Goal: Task Accomplishment & Management: Use online tool/utility

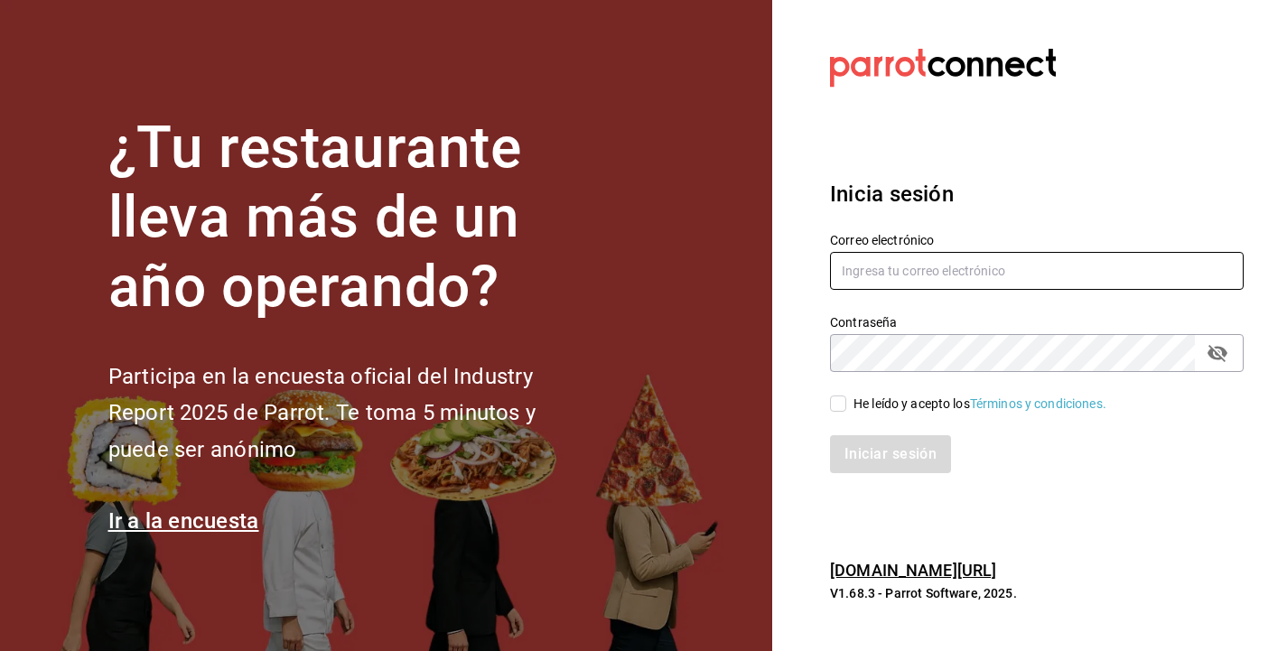
type input "[PERSON_NAME][EMAIL_ADDRESS][DOMAIN_NAME]"
click at [839, 405] on input "He leído y acepto los Términos y condiciones." at bounding box center [838, 404] width 16 height 16
checkbox input "true"
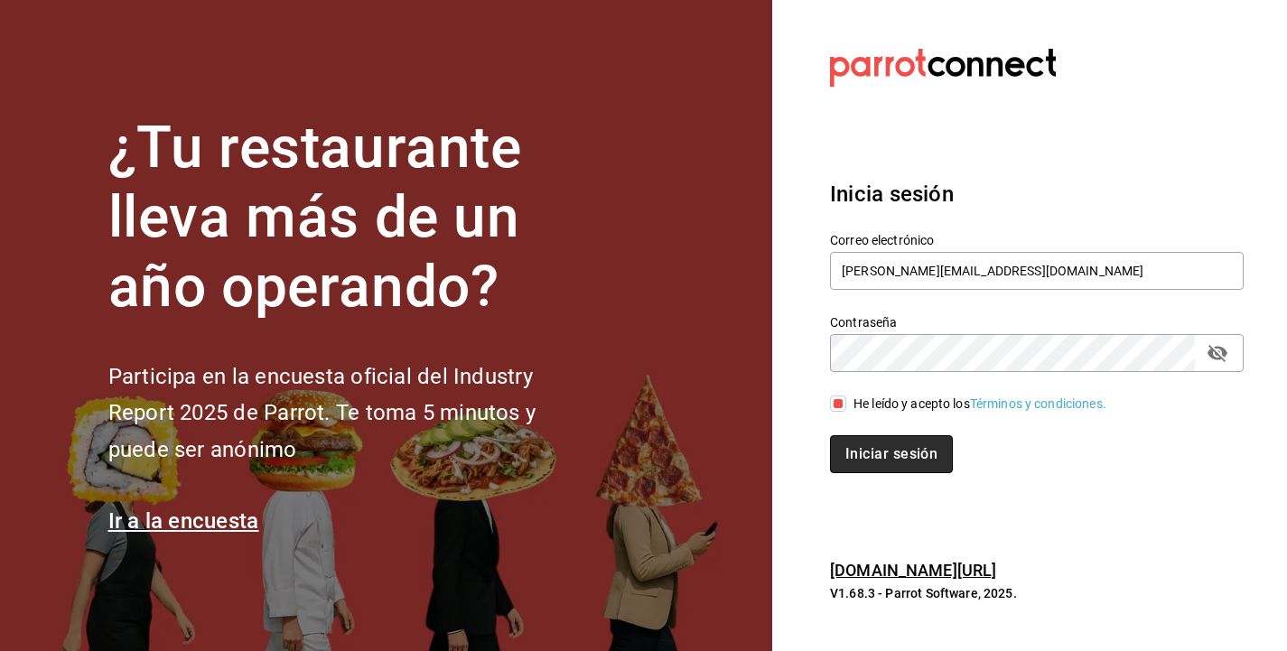
click at [887, 447] on button "Iniciar sesión" at bounding box center [891, 454] width 123 height 38
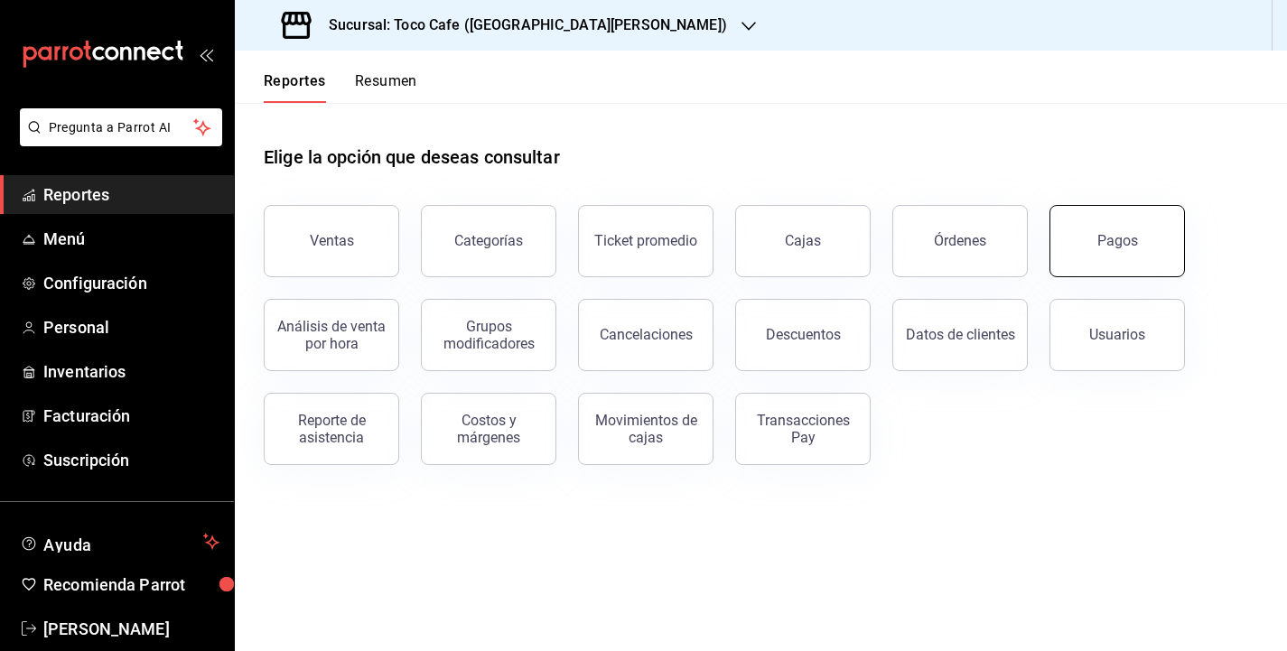
click at [1081, 249] on button "Pagos" at bounding box center [1117, 241] width 135 height 72
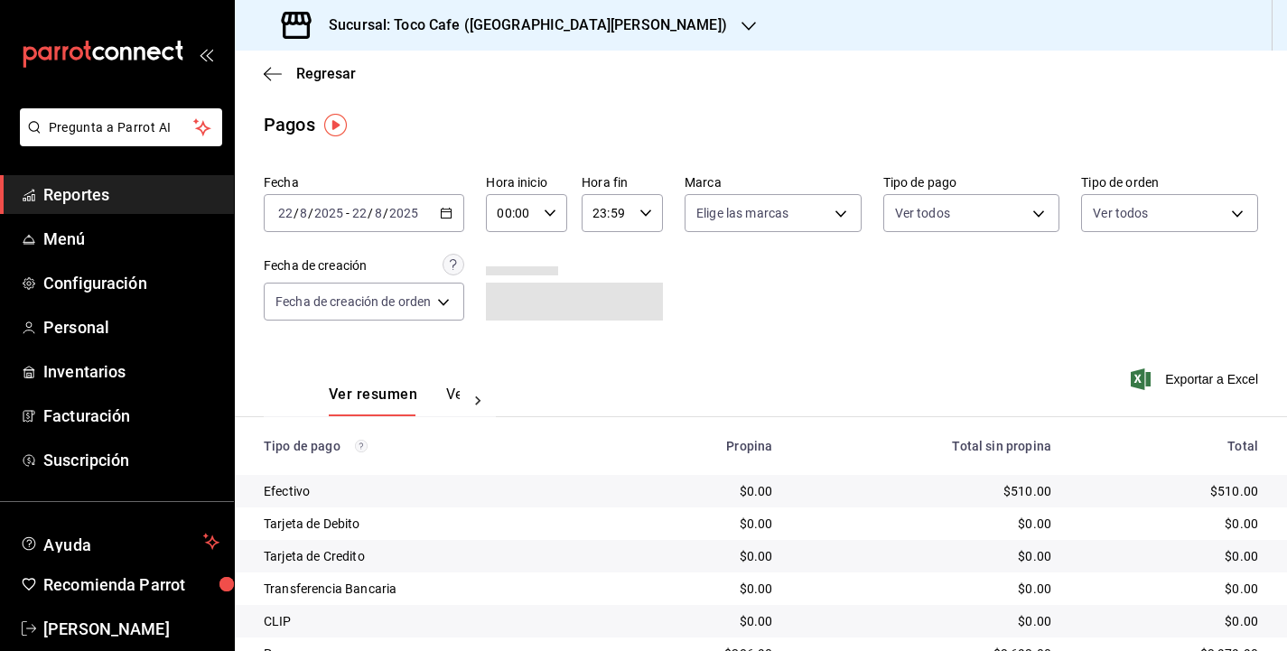
click at [429, 216] on div "[DATE] [DATE] - [DATE] [DATE]" at bounding box center [364, 213] width 201 height 38
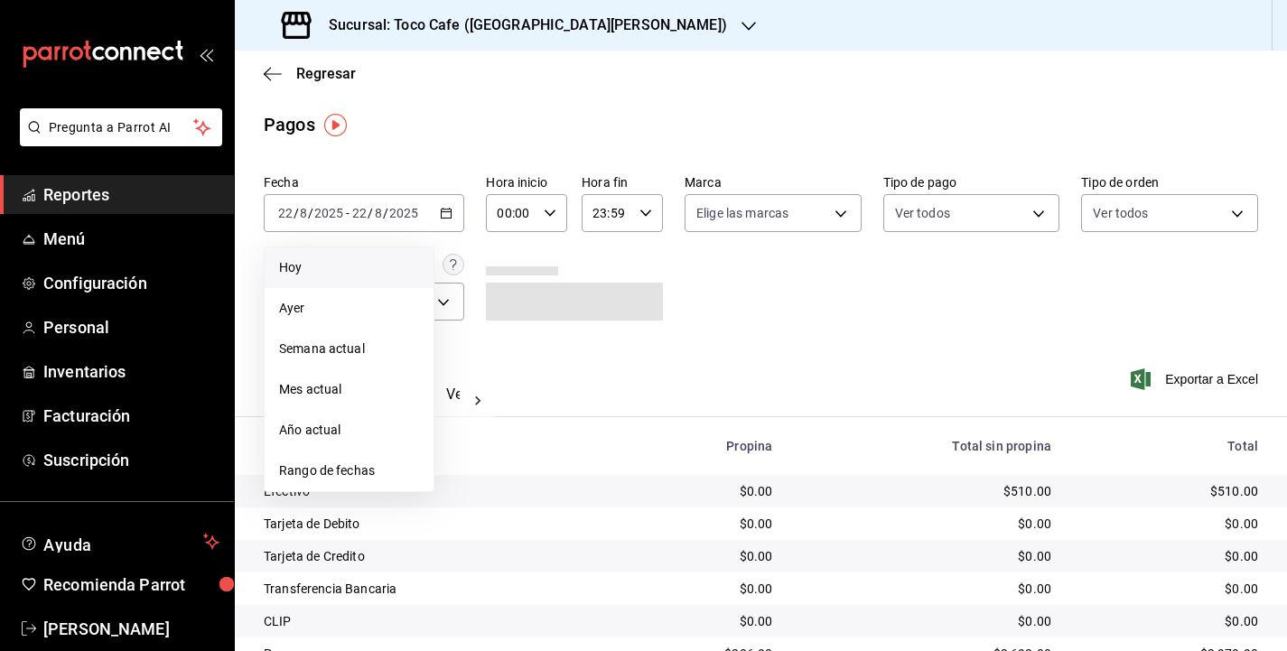
click at [385, 261] on span "Hoy" at bounding box center [349, 267] width 140 height 19
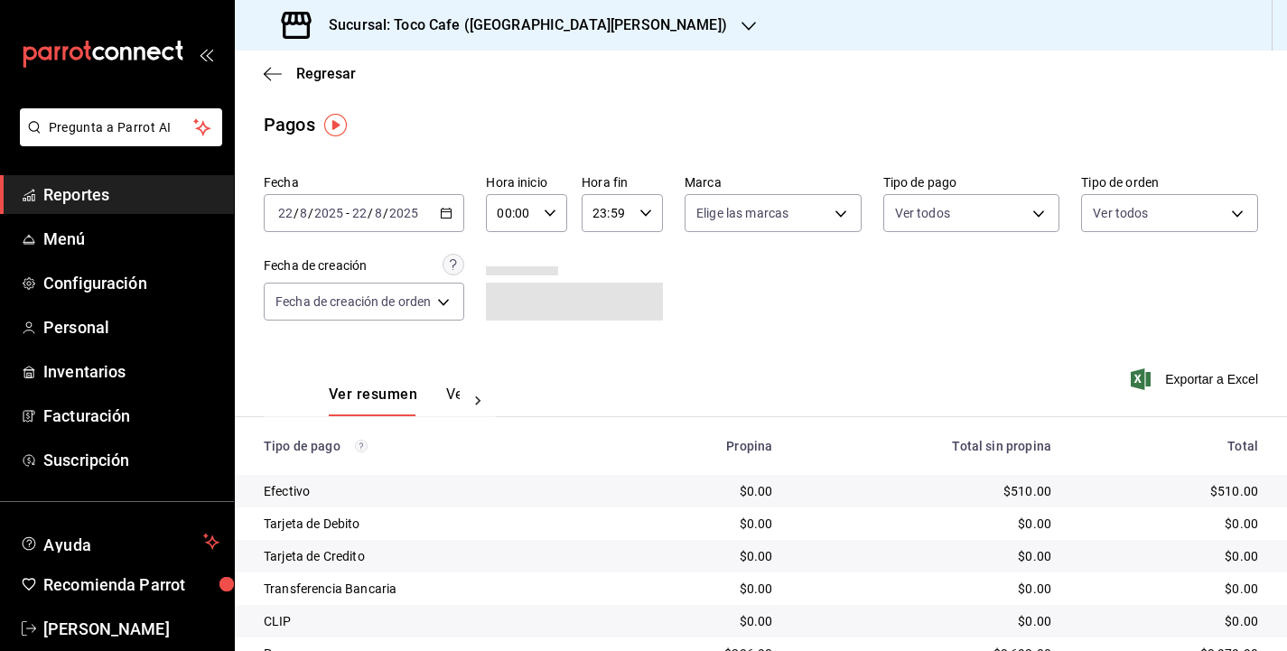
click at [836, 321] on div "Fecha [DATE] [DATE] - [DATE] [DATE] Hora inicio 00:00 Hora inicio Hora fin 23:5…" at bounding box center [761, 254] width 995 height 175
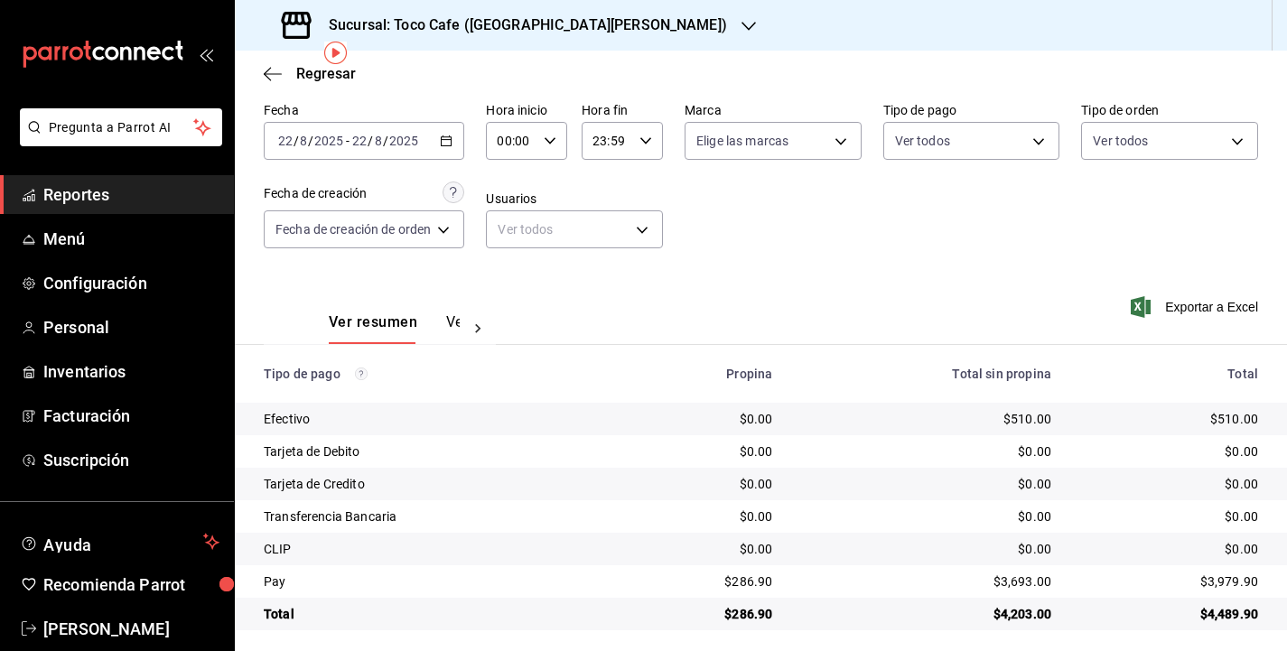
scroll to position [80, 0]
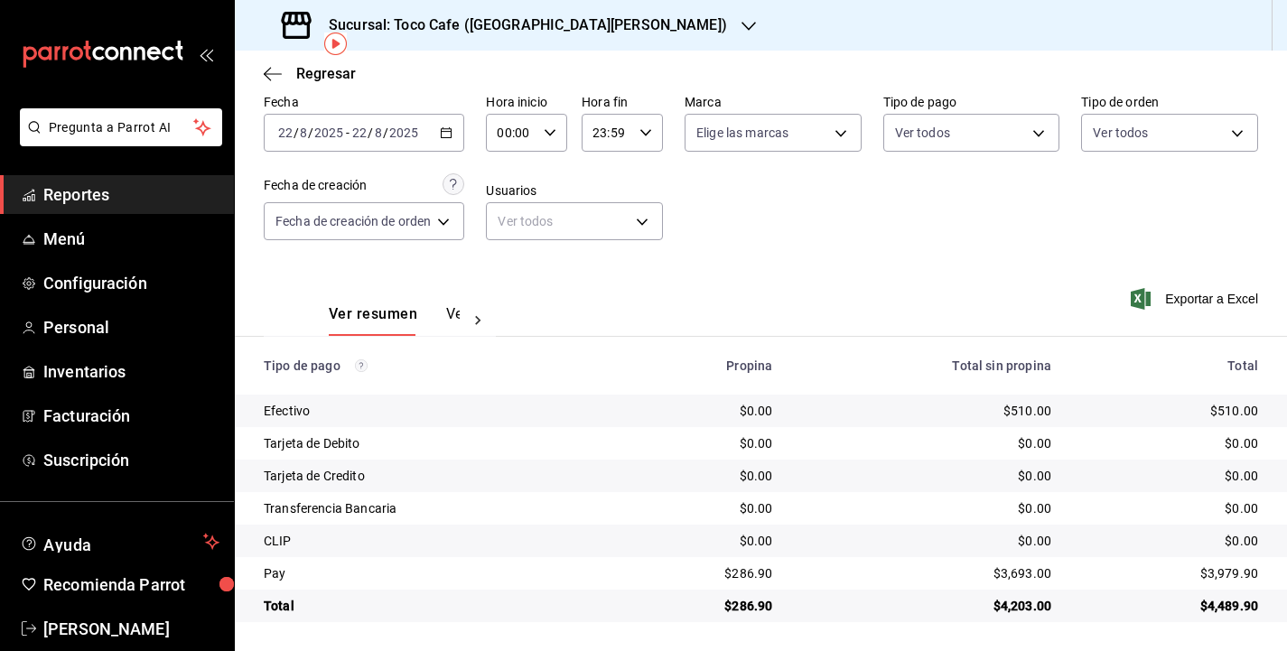
click at [83, 191] on span "Reportes" at bounding box center [131, 194] width 176 height 24
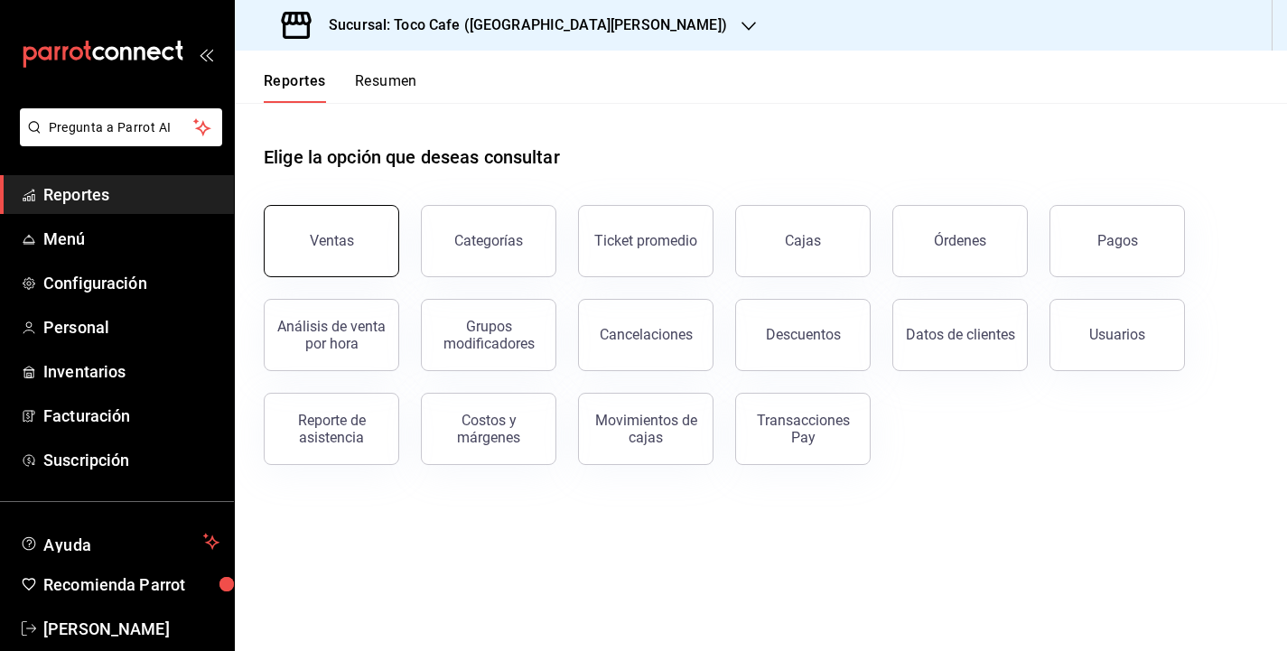
click at [355, 248] on button "Ventas" at bounding box center [331, 241] width 135 height 72
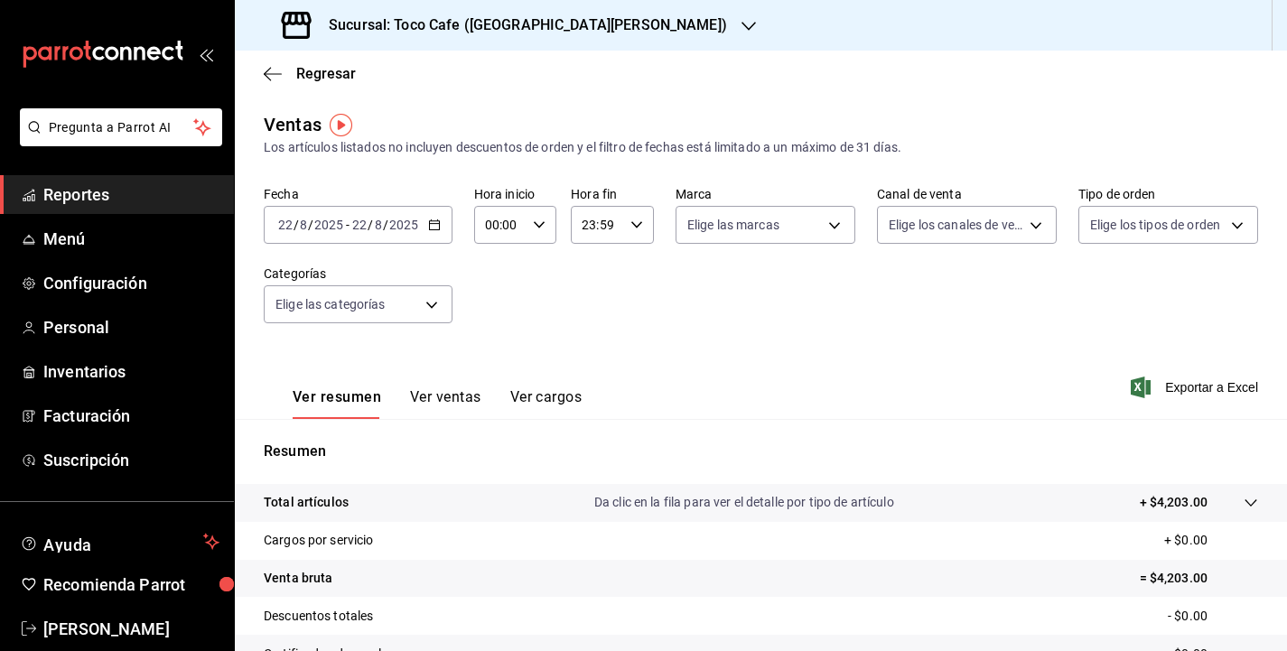
click at [161, 187] on span "Reportes" at bounding box center [131, 194] width 176 height 24
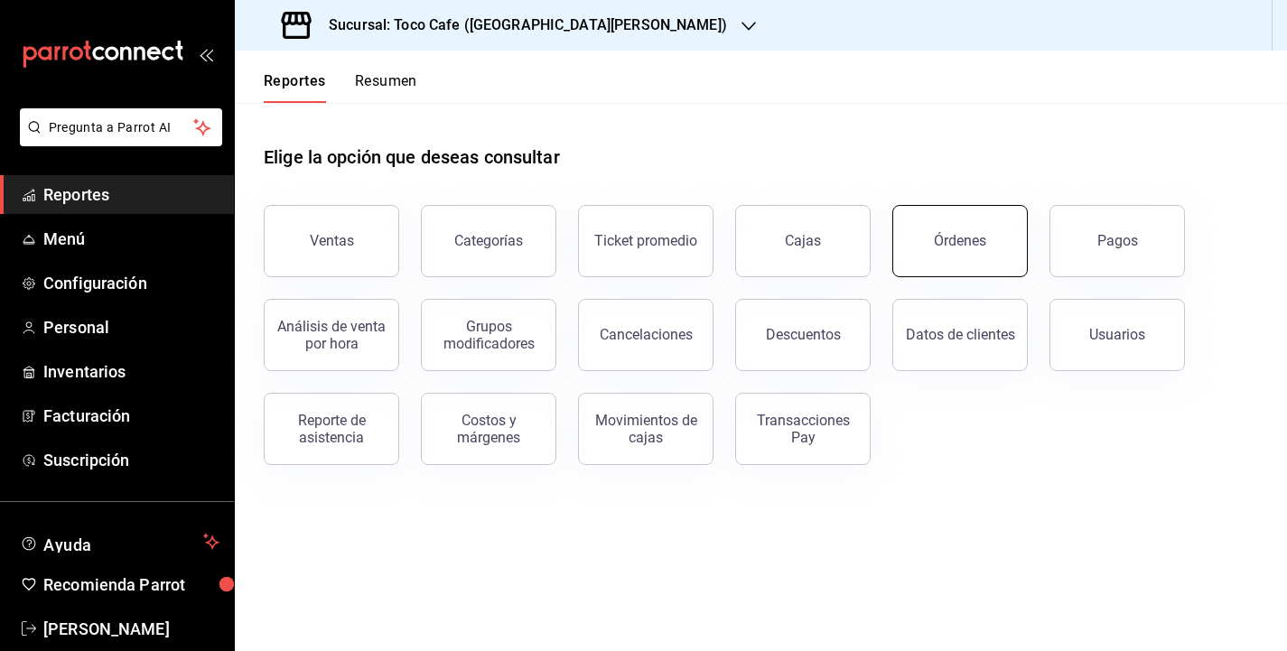
click at [961, 257] on button "Órdenes" at bounding box center [959, 241] width 135 height 72
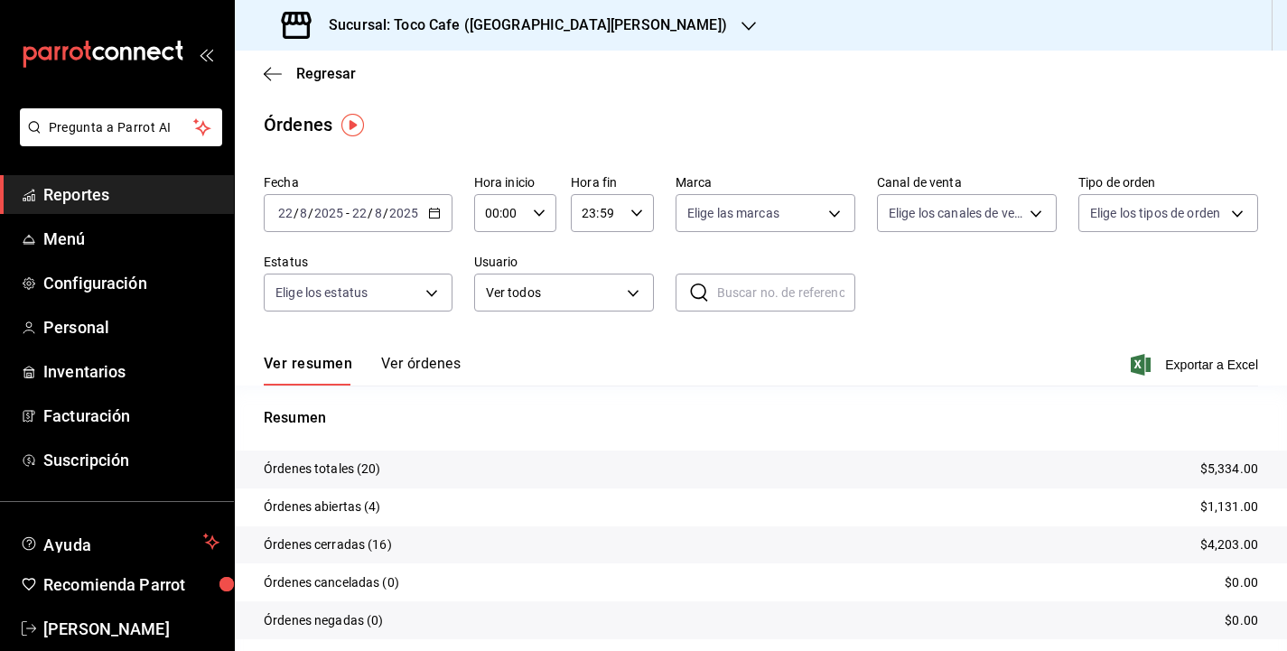
click at [427, 365] on button "Ver órdenes" at bounding box center [420, 370] width 79 height 31
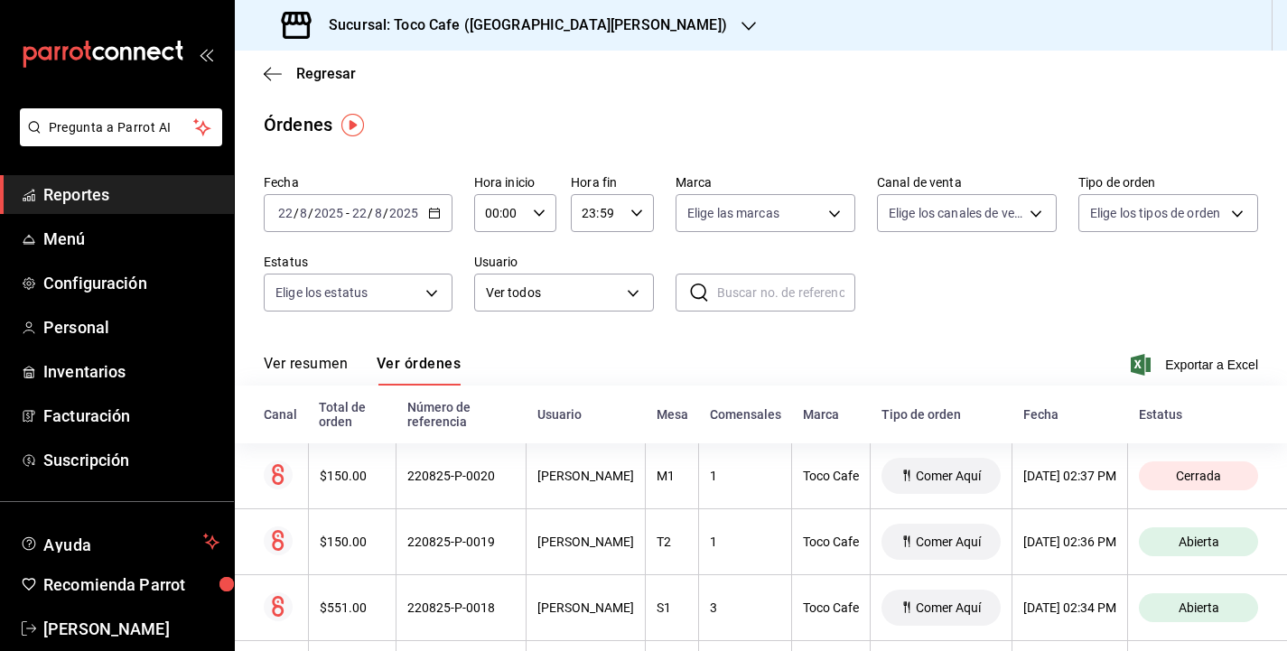
click at [1002, 336] on div "Ver resumen Ver órdenes Exportar a Excel" at bounding box center [761, 359] width 995 height 52
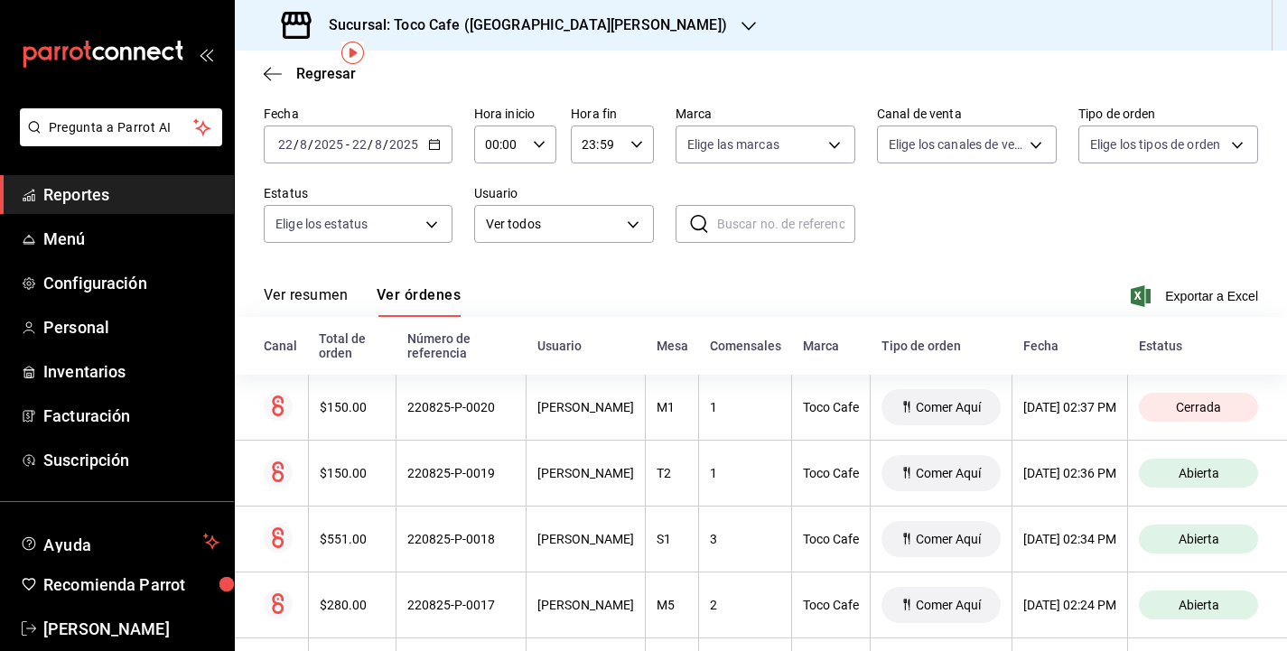
scroll to position [72, 0]
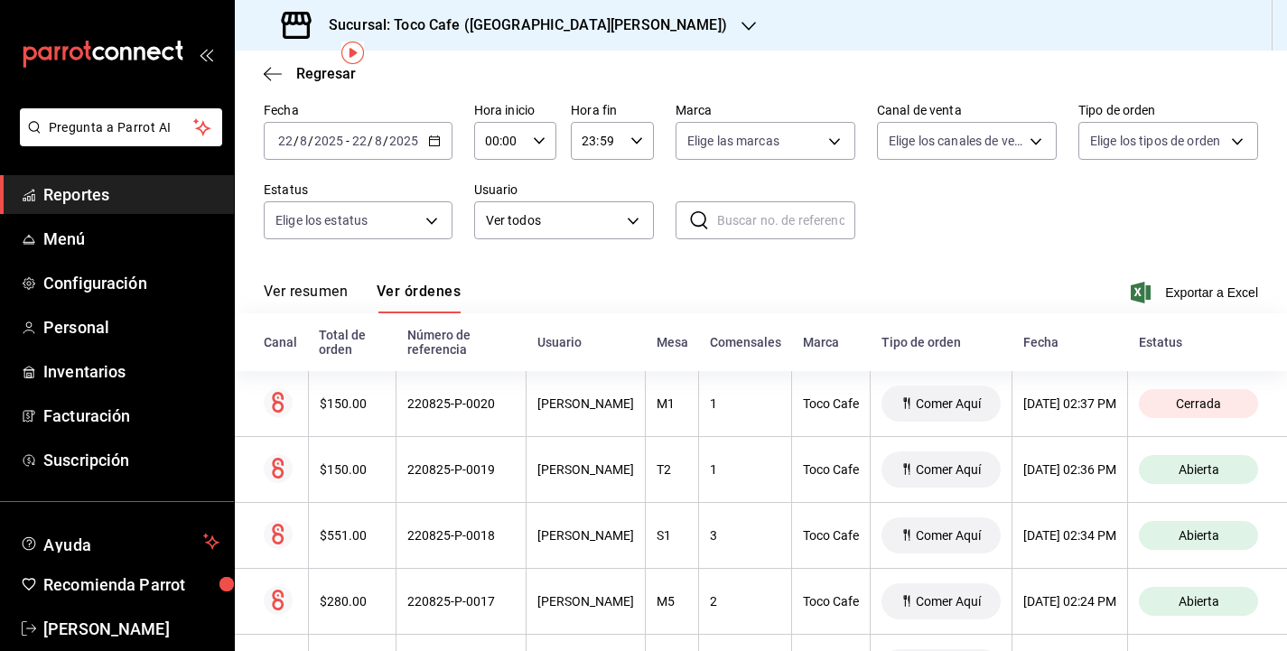
click at [410, 135] on input "2025" at bounding box center [403, 141] width 31 height 14
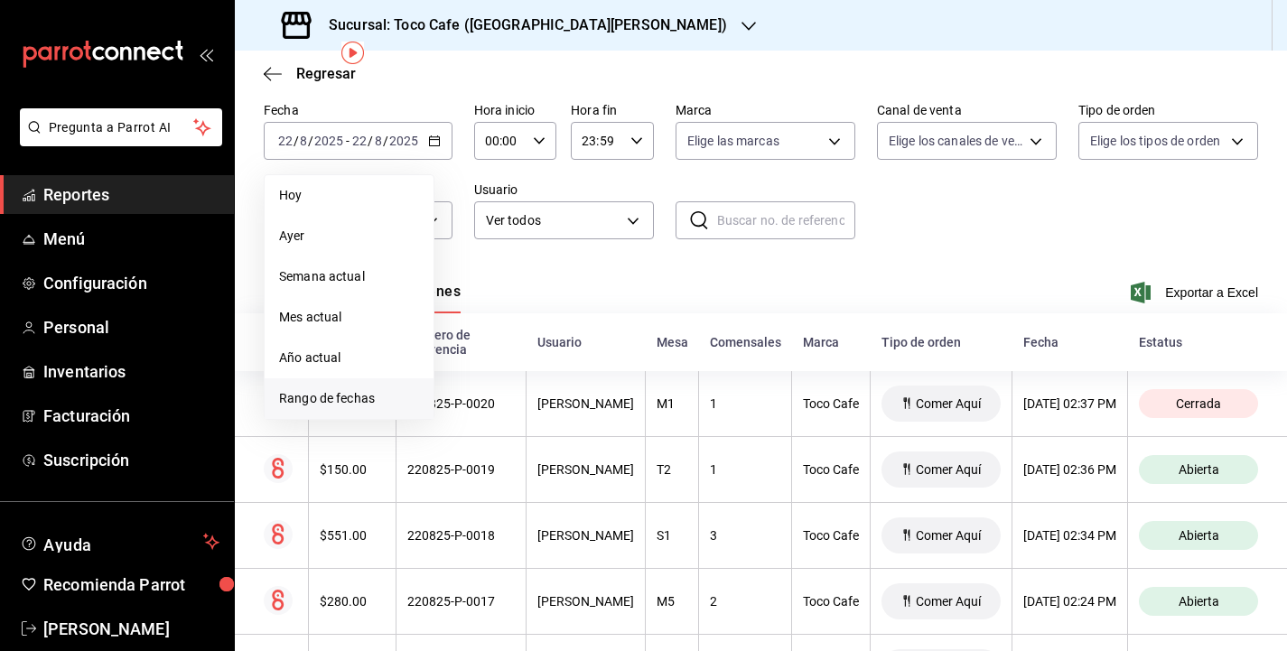
click at [349, 394] on span "Rango de fechas" at bounding box center [349, 398] width 140 height 19
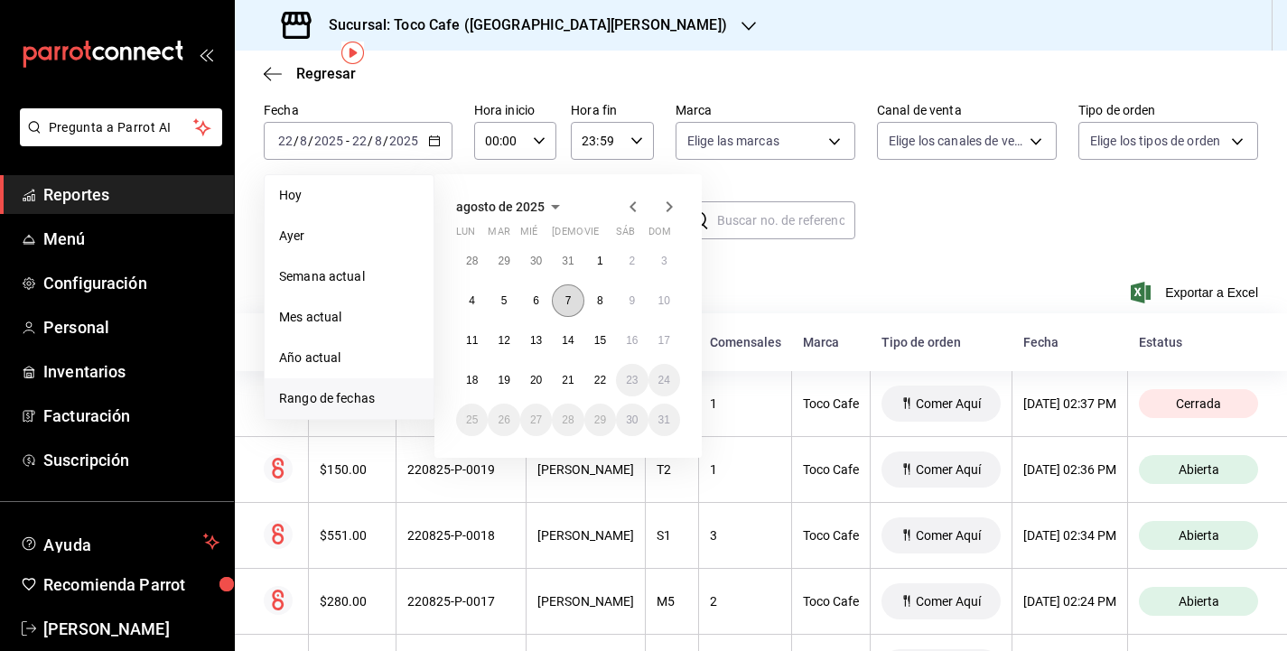
click at [566, 301] on abbr "7" at bounding box center [568, 300] width 6 height 13
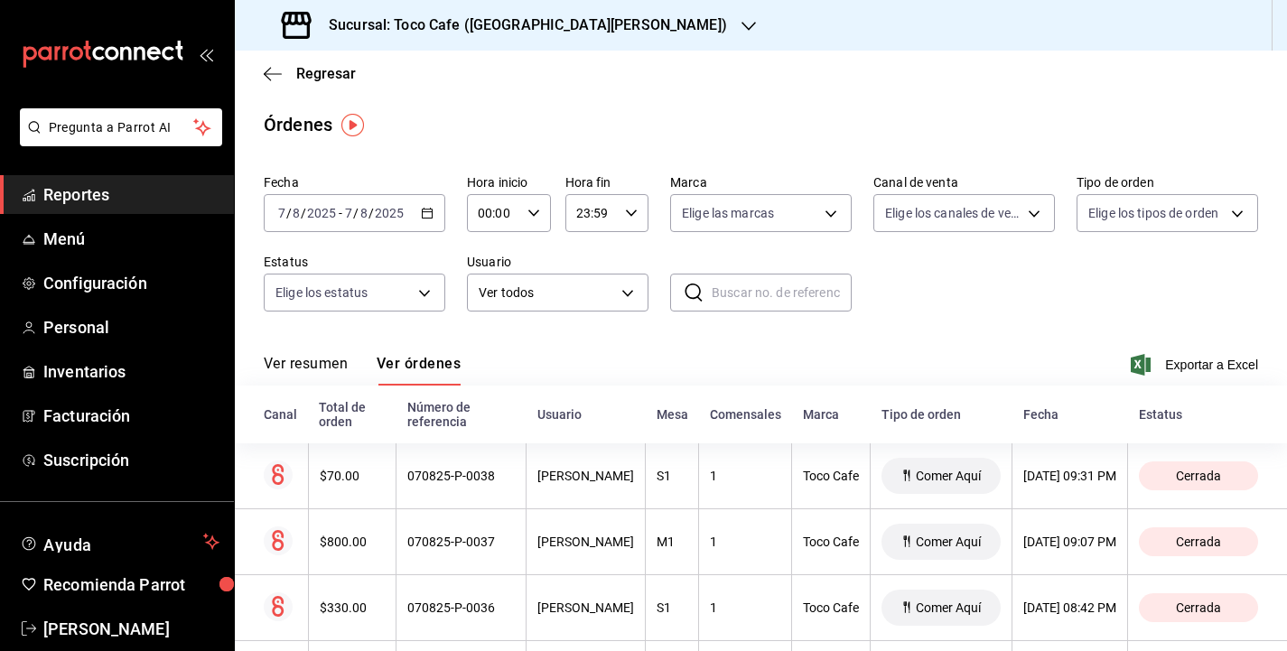
click at [1054, 267] on div "Fecha [DATE] [DATE] - [DATE] [DATE] Hora inicio 00:00 Hora inicio Hora fin 23:5…" at bounding box center [761, 250] width 995 height 166
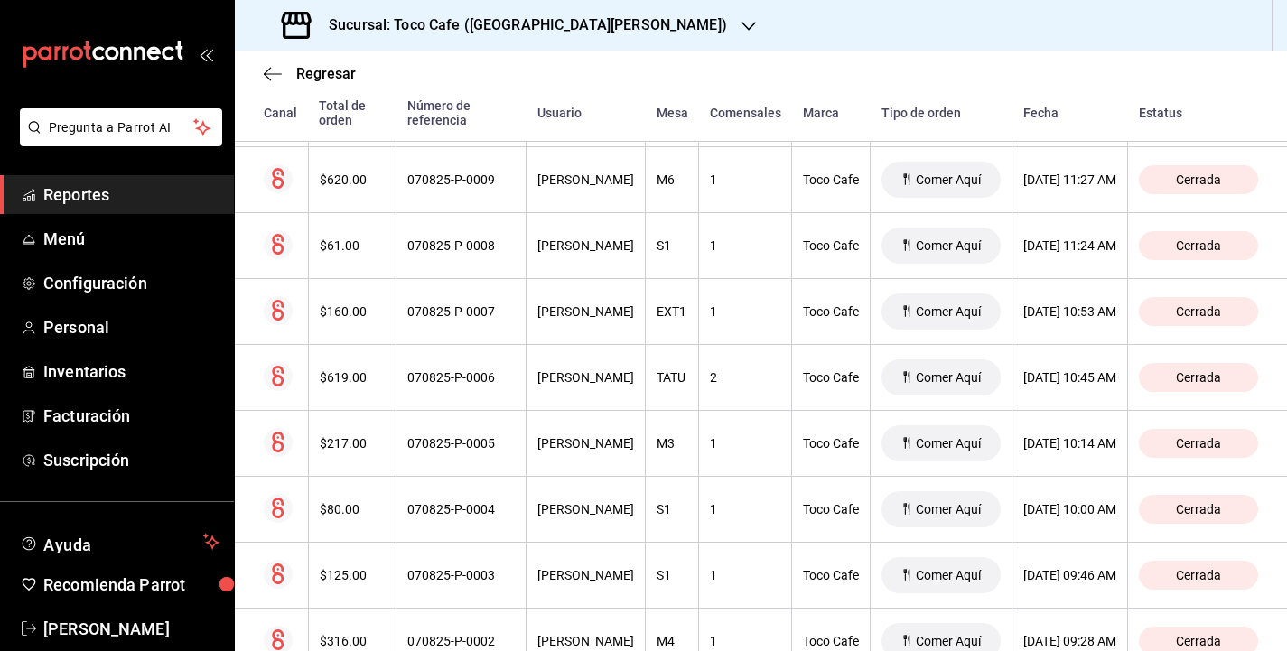
scroll to position [2240, 0]
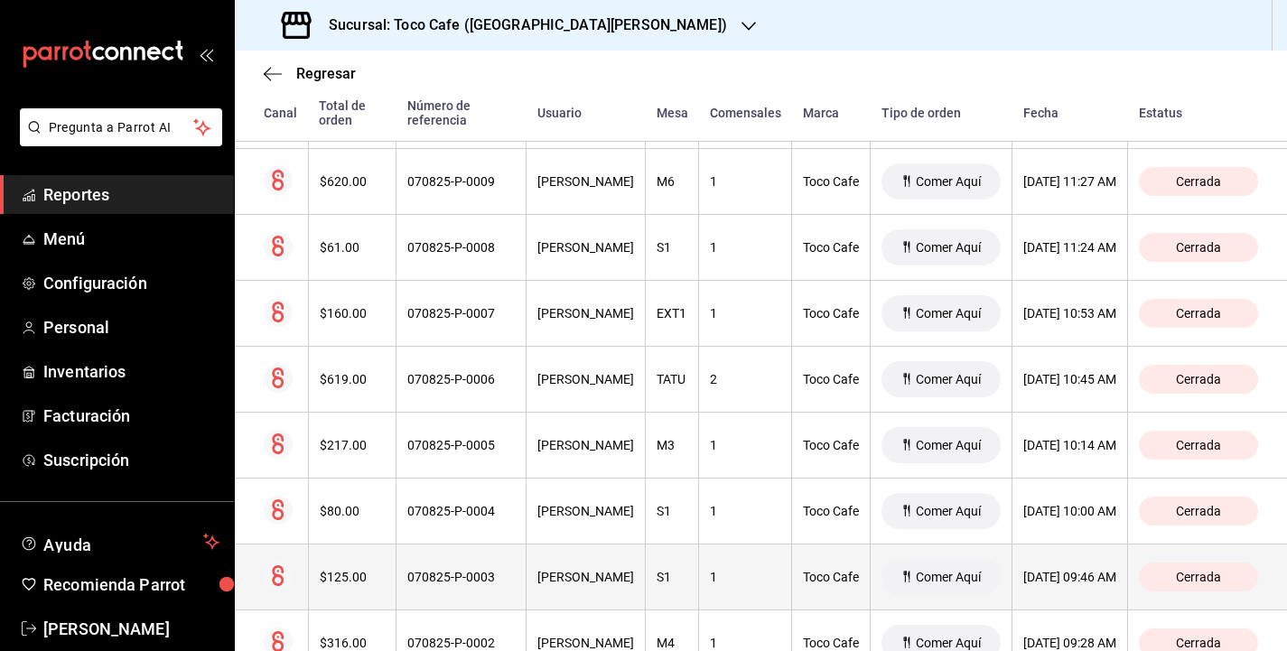
click at [1173, 580] on span "Cerrada" at bounding box center [1199, 577] width 60 height 14
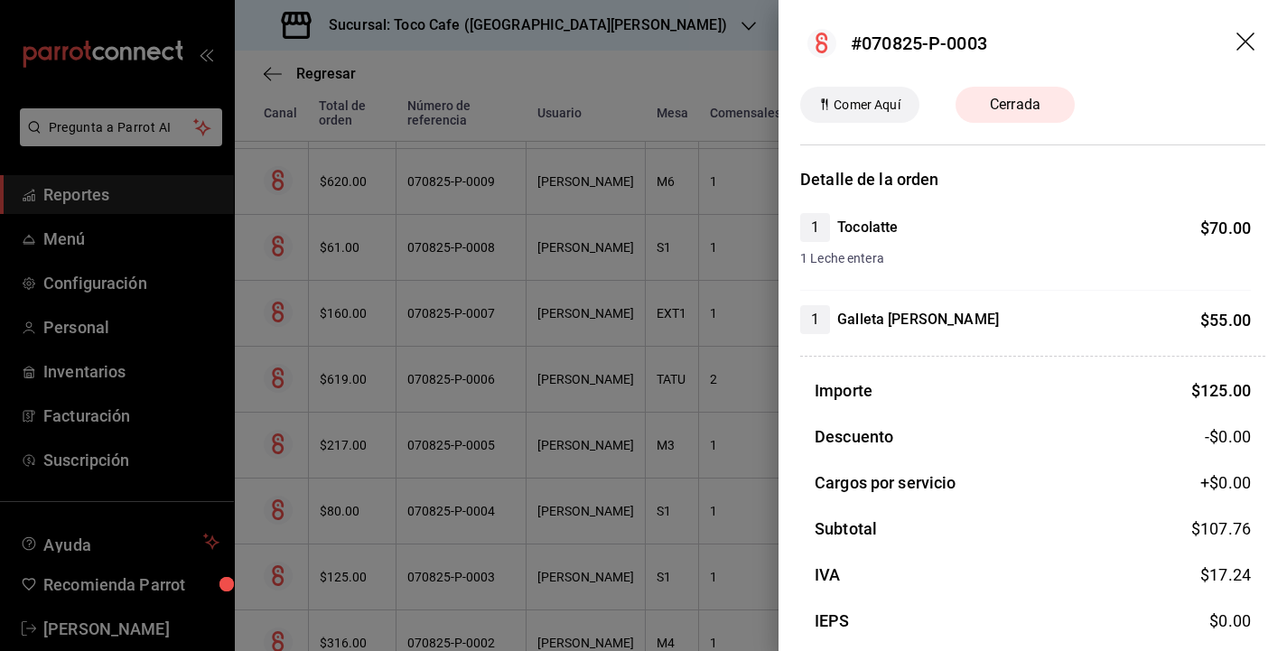
click at [1254, 93] on div "[PERSON_NAME] Aquí Cerrada" at bounding box center [1032, 105] width 465 height 36
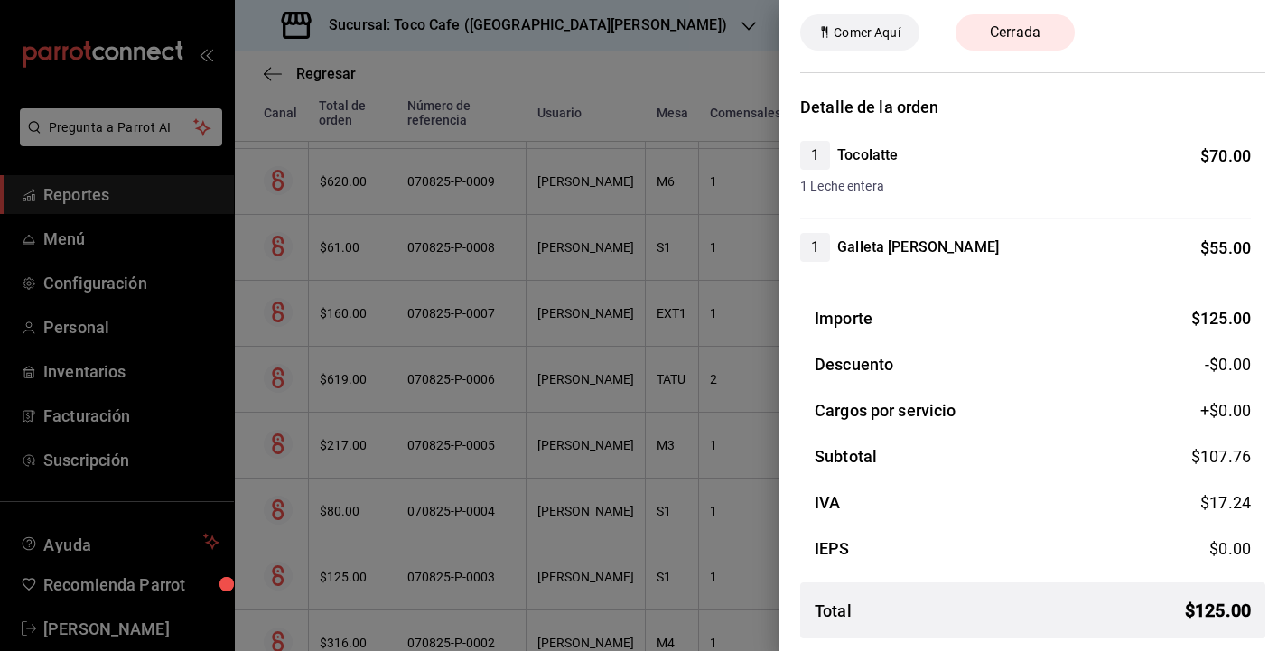
scroll to position [74, 0]
click at [687, 73] on div at bounding box center [643, 325] width 1287 height 651
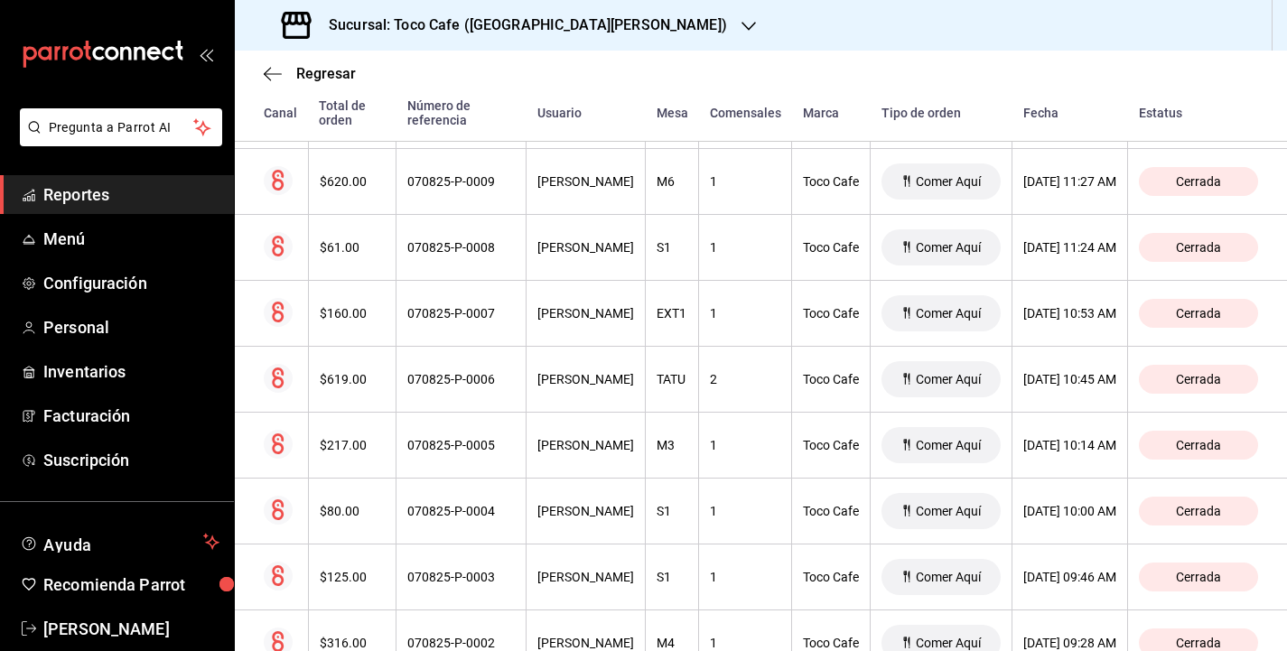
click at [137, 191] on span "Reportes" at bounding box center [131, 194] width 176 height 24
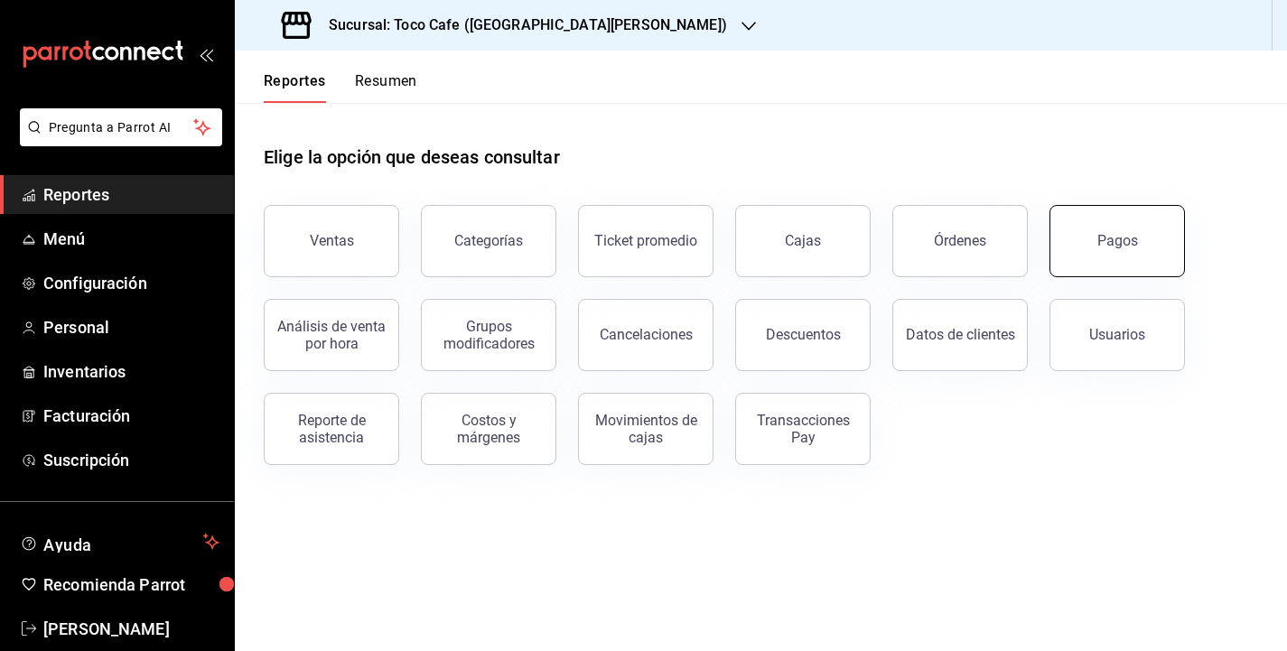
click at [1105, 245] on div "Pagos" at bounding box center [1118, 240] width 41 height 17
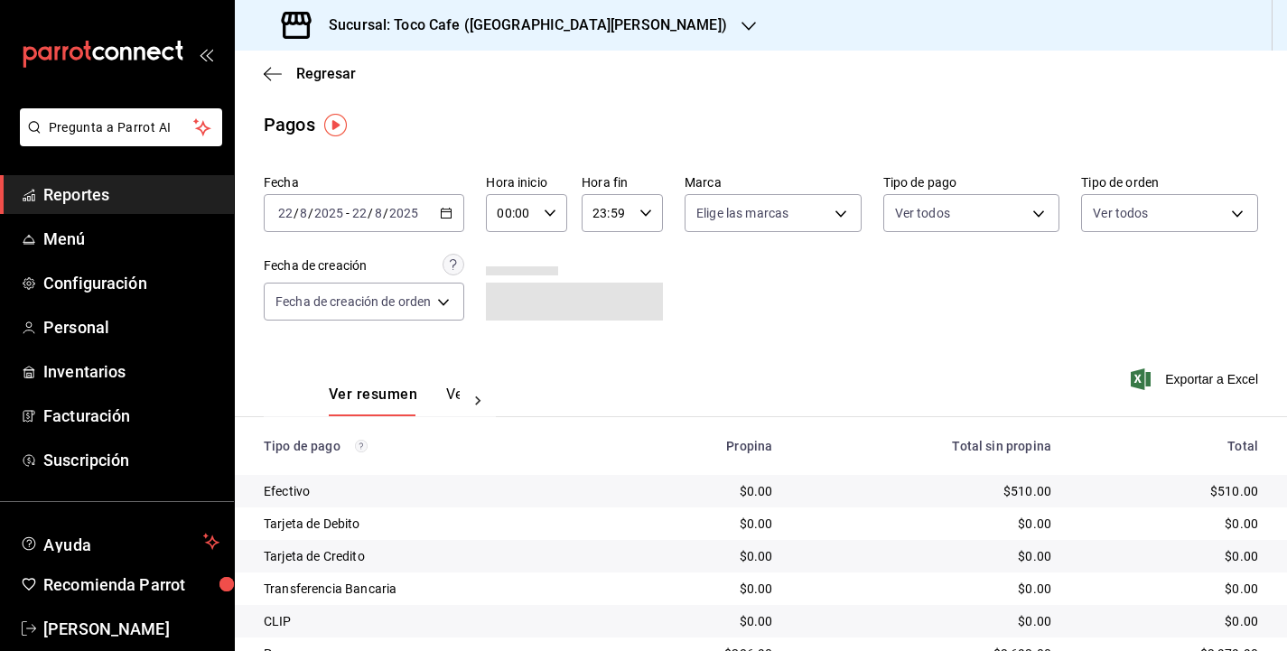
click at [425, 219] on div "[DATE] [DATE] - [DATE] [DATE]" at bounding box center [364, 213] width 201 height 38
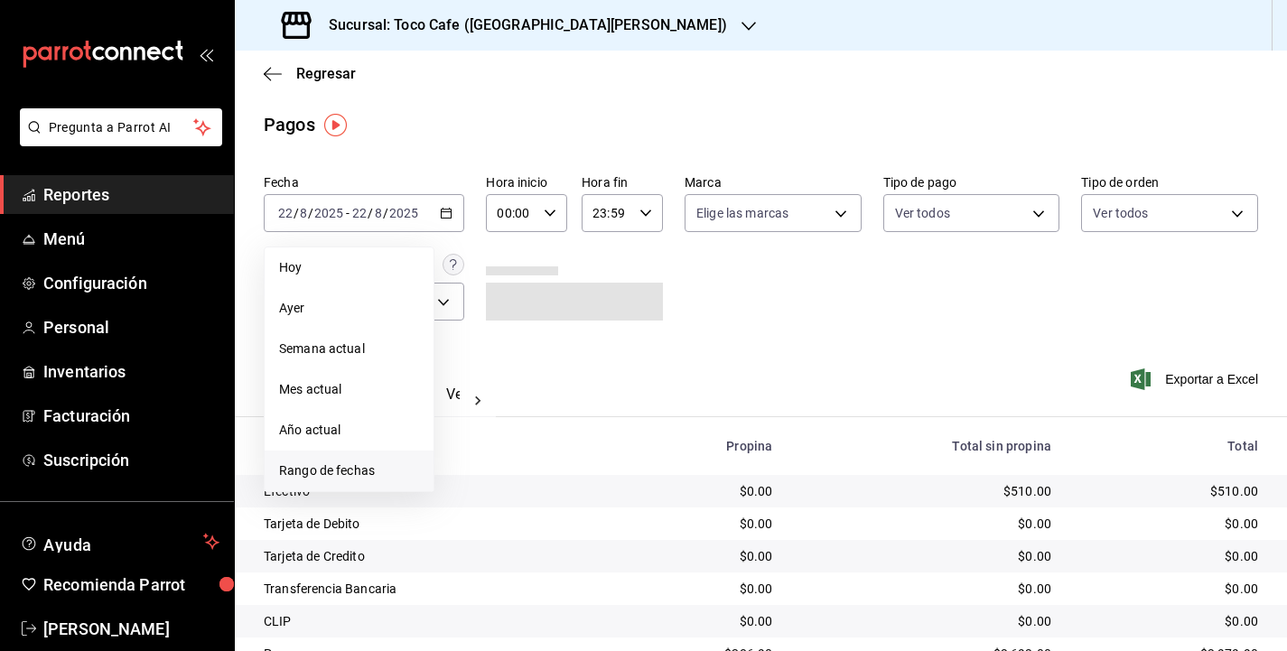
click at [370, 472] on span "Rango de fechas" at bounding box center [349, 471] width 140 height 19
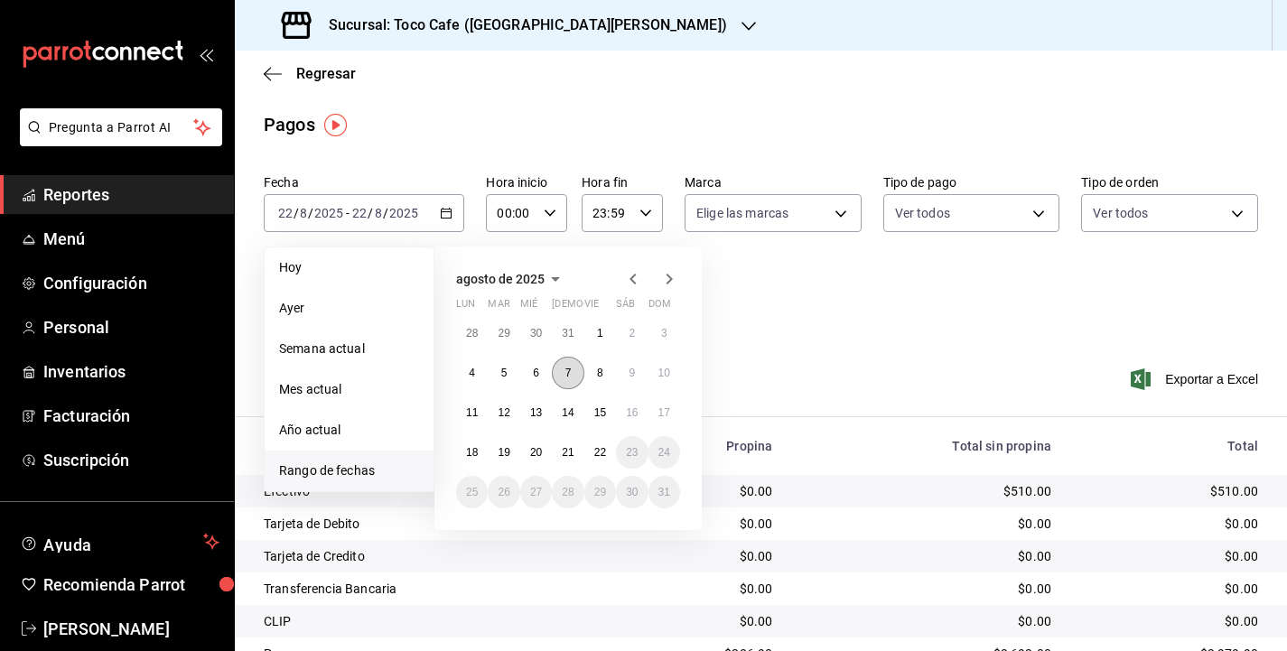
click at [567, 371] on abbr "7" at bounding box center [568, 373] width 6 height 13
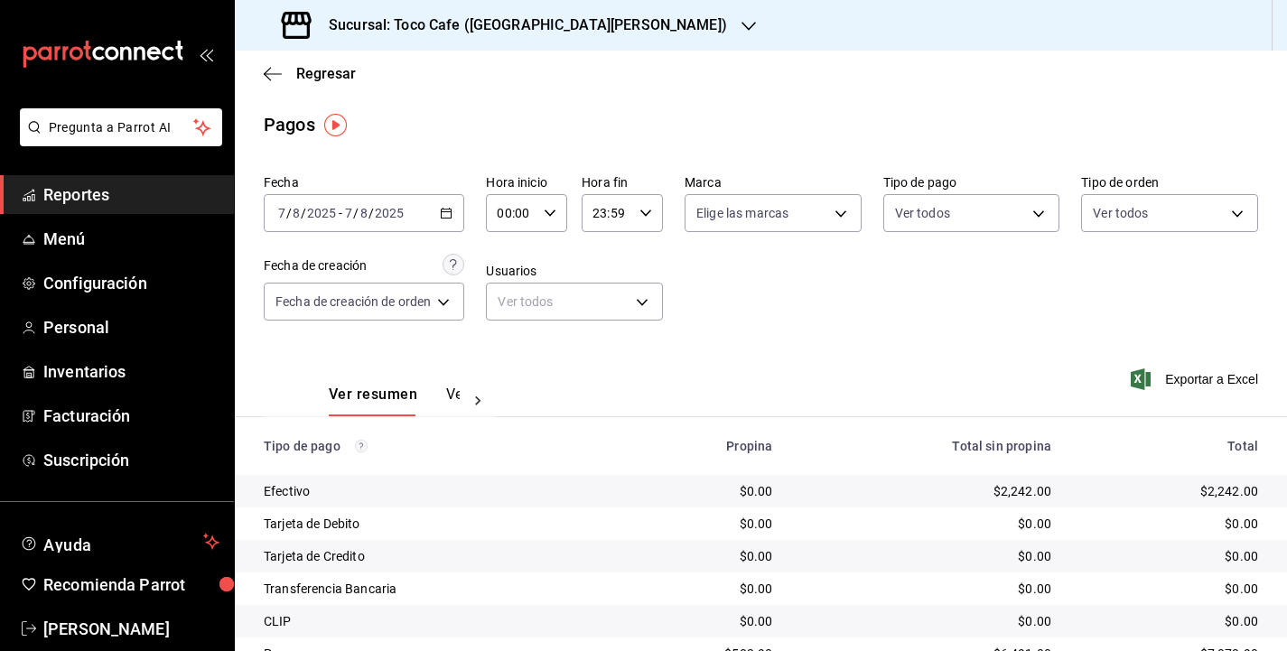
click at [960, 313] on div "Fecha [DATE] [DATE] - [DATE] [DATE] Hora inicio 00:00 Hora inicio Hora fin 23:5…" at bounding box center [761, 254] width 995 height 175
click at [446, 390] on button "Ver pagos" at bounding box center [480, 401] width 68 height 31
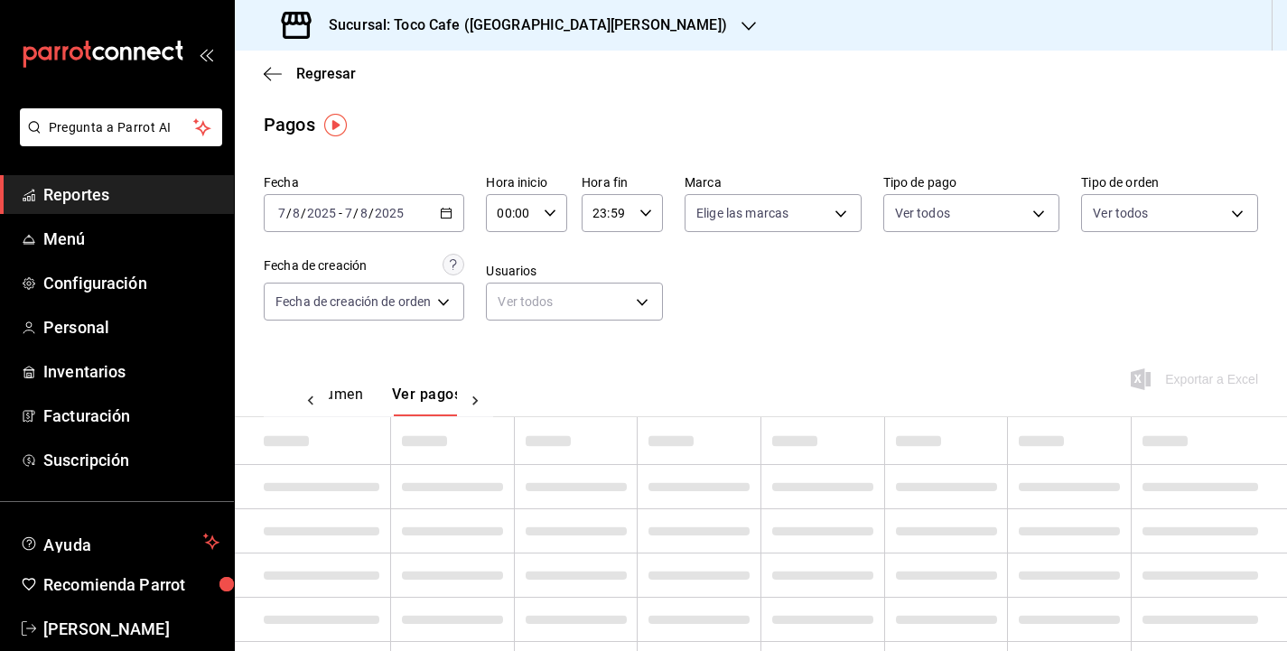
scroll to position [0, 53]
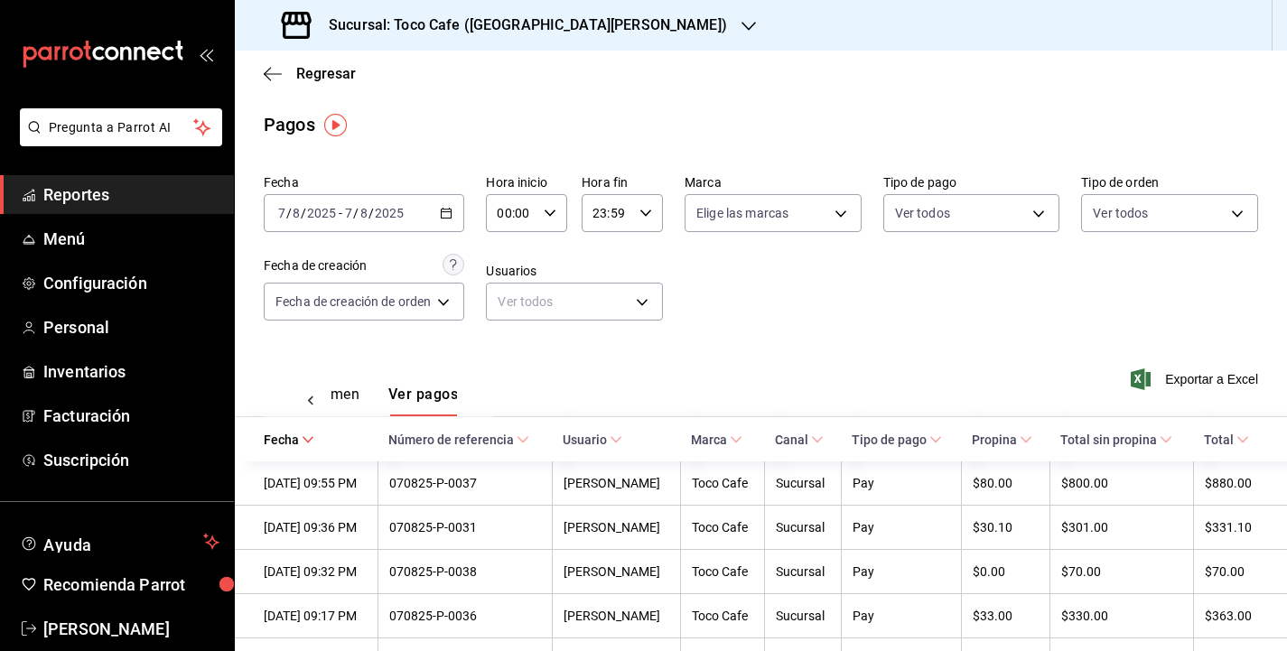
click at [983, 330] on div "Fecha [DATE] [DATE] - [DATE] [DATE] Hora inicio 00:00 Hora inicio Hora fin 23:5…" at bounding box center [761, 254] width 995 height 175
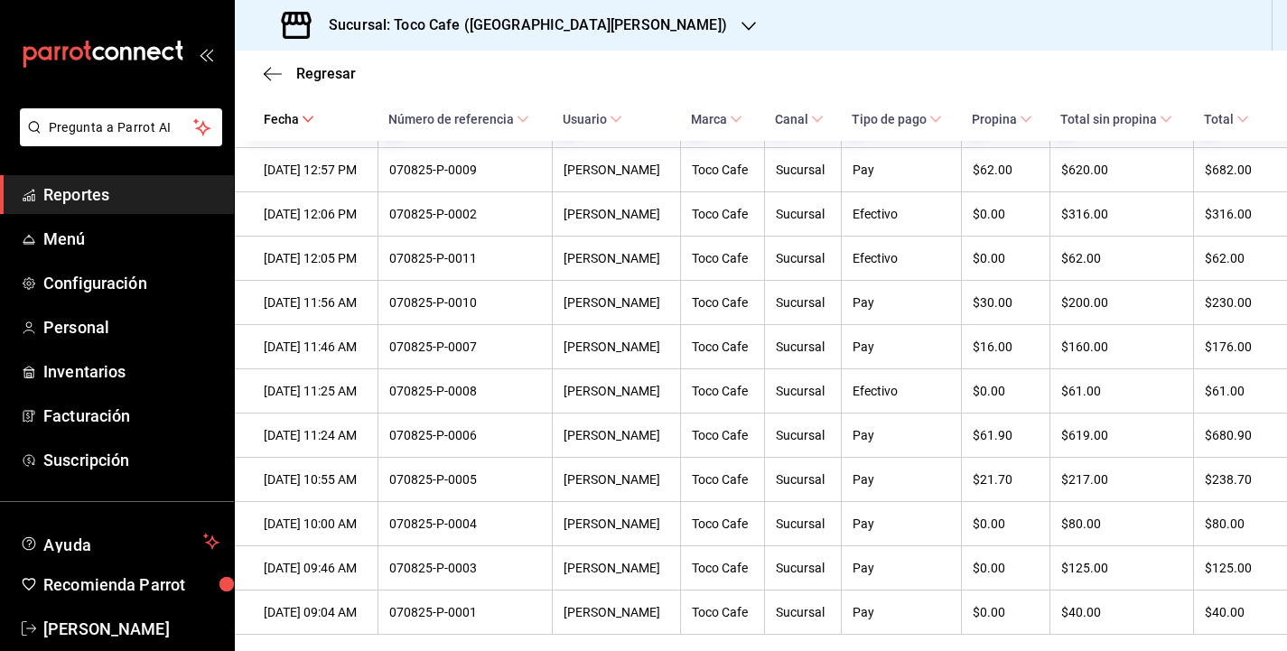
scroll to position [1449, 0]
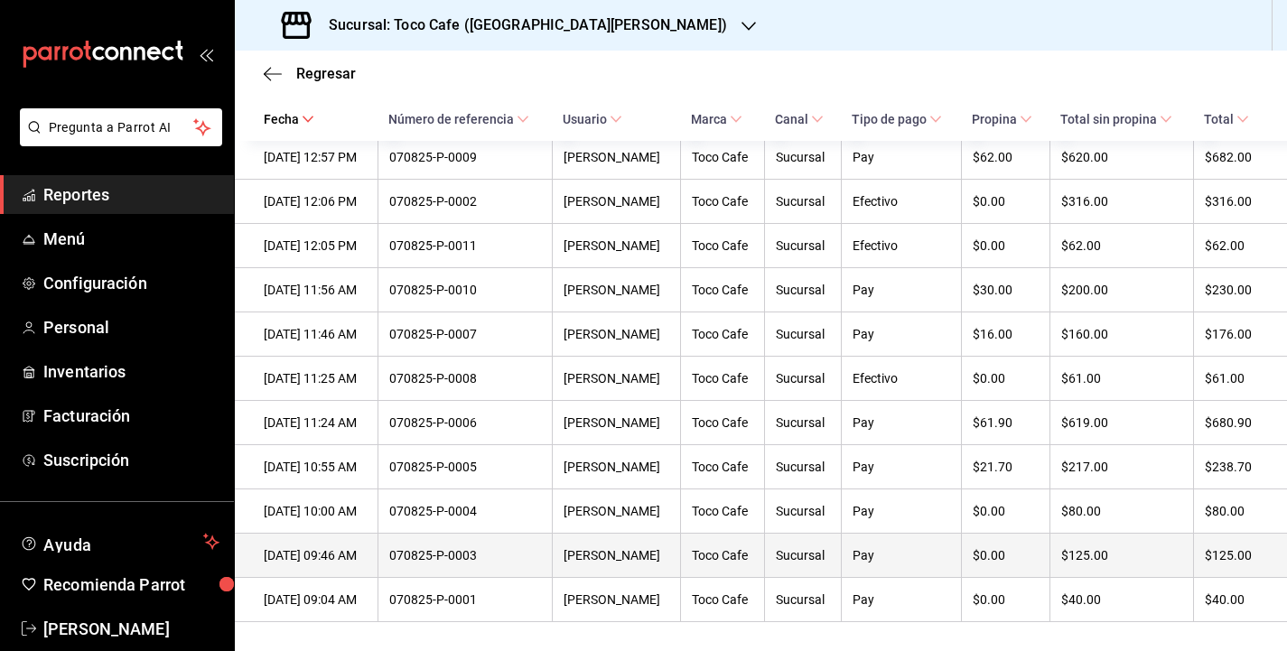
click at [346, 552] on div "[DATE] 09:46 AM" at bounding box center [315, 555] width 103 height 14
click at [1238, 557] on div "$125.00" at bounding box center [1231, 555] width 53 height 14
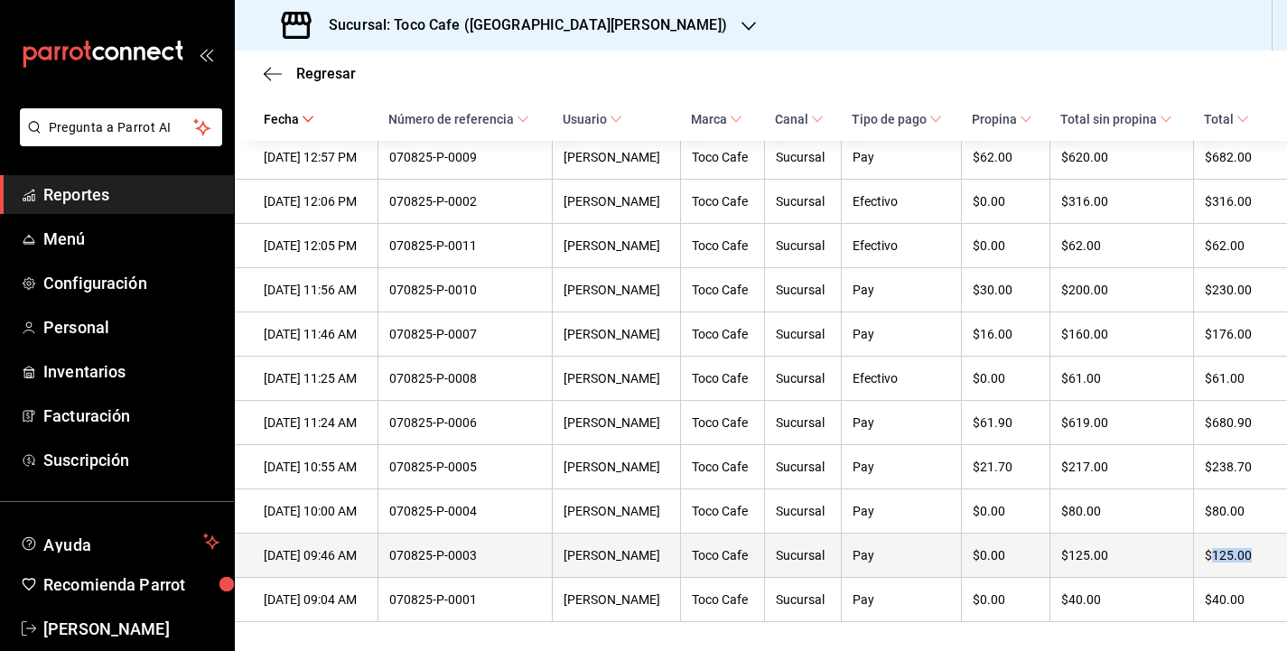
click at [1238, 557] on div "$125.00" at bounding box center [1231, 555] width 53 height 14
click at [1271, 552] on th "$125.00" at bounding box center [1240, 556] width 94 height 44
click at [535, 562] on th "070825-P-0003" at bounding box center [465, 556] width 174 height 44
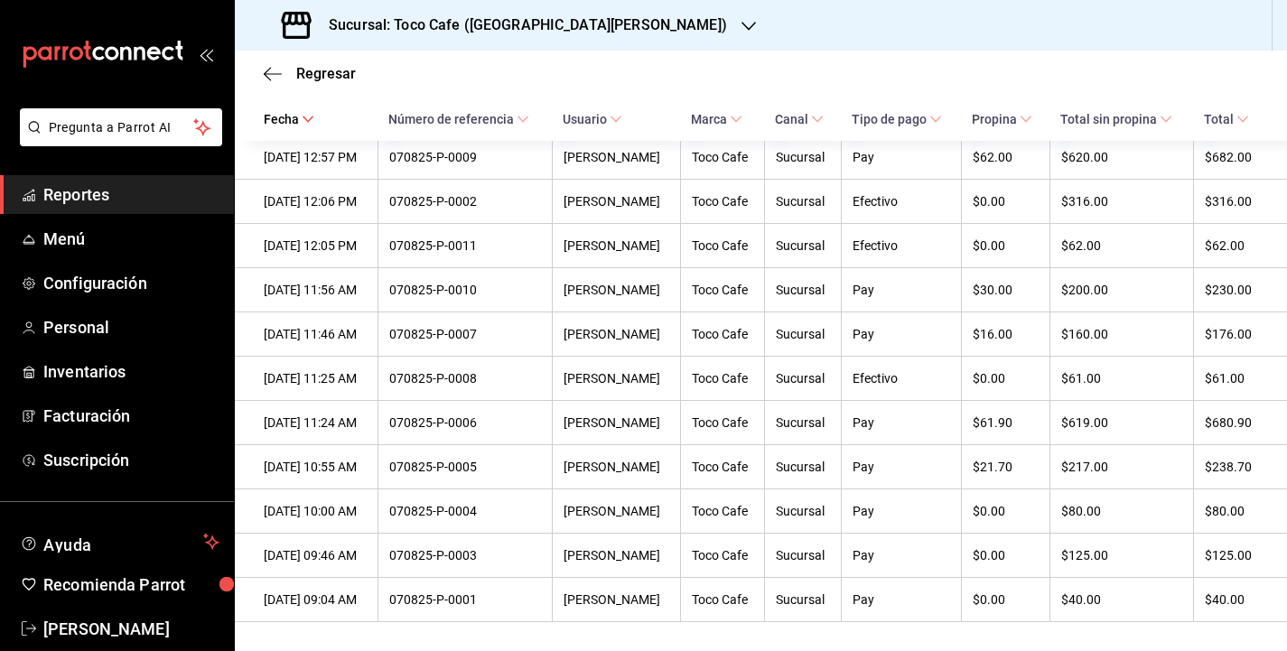
click at [89, 195] on span "Reportes" at bounding box center [131, 194] width 176 height 24
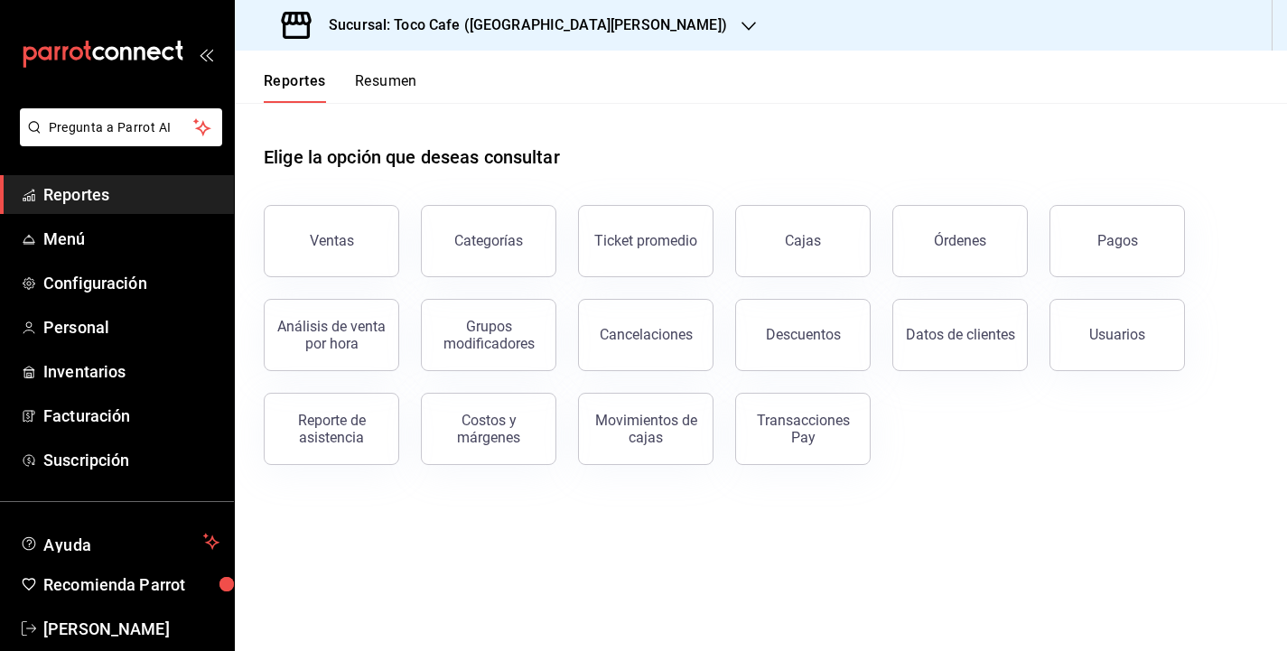
click at [145, 196] on span "Reportes" at bounding box center [131, 194] width 176 height 24
click at [105, 247] on span "Menú" at bounding box center [131, 239] width 176 height 24
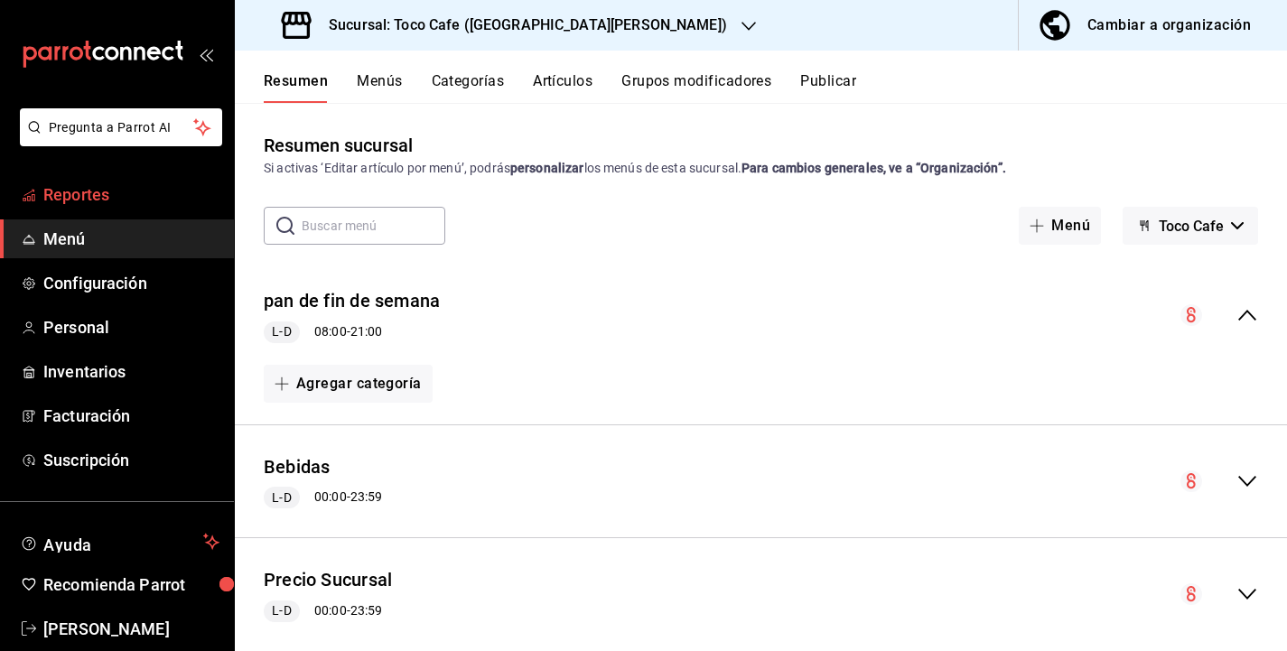
click at [135, 195] on span "Reportes" at bounding box center [131, 194] width 176 height 24
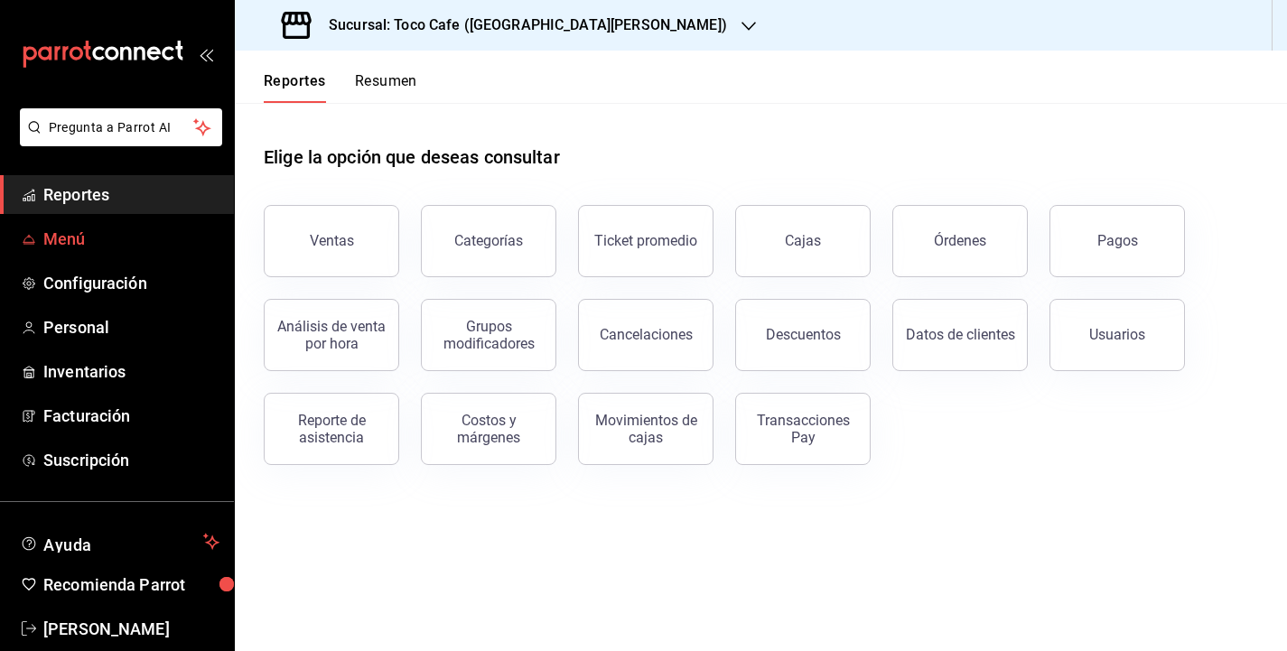
click at [71, 236] on span "Menú" at bounding box center [131, 239] width 176 height 24
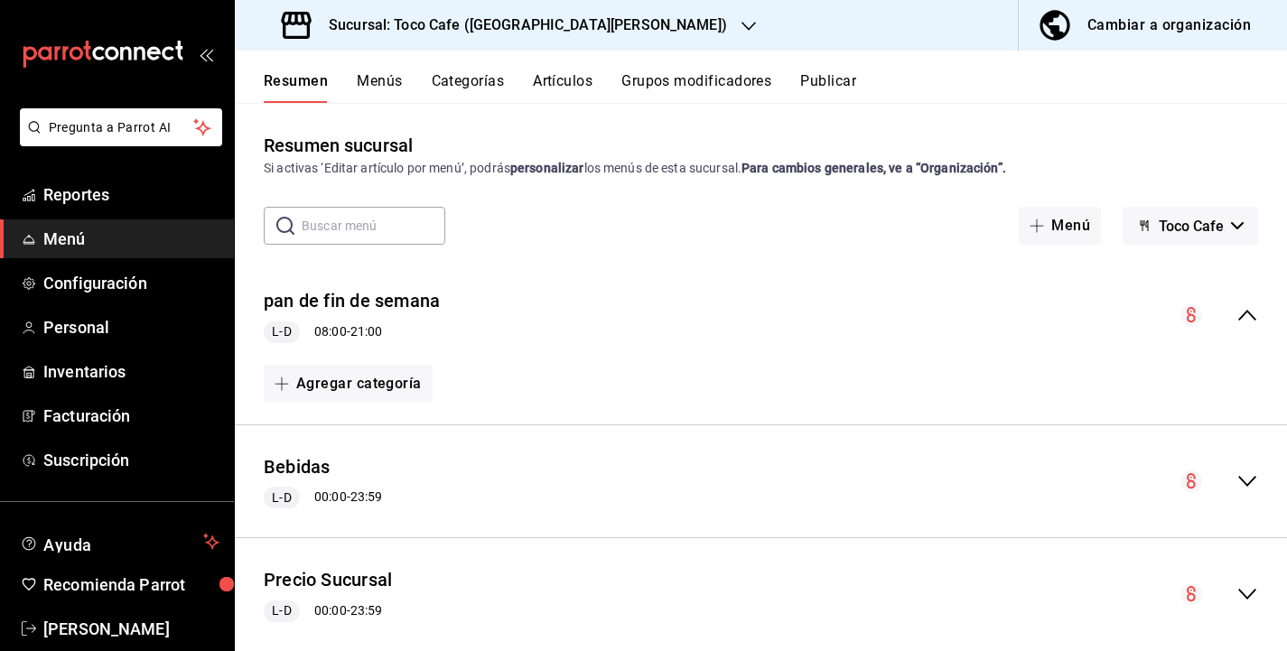
click at [569, 82] on button "Artículos" at bounding box center [563, 87] width 60 height 31
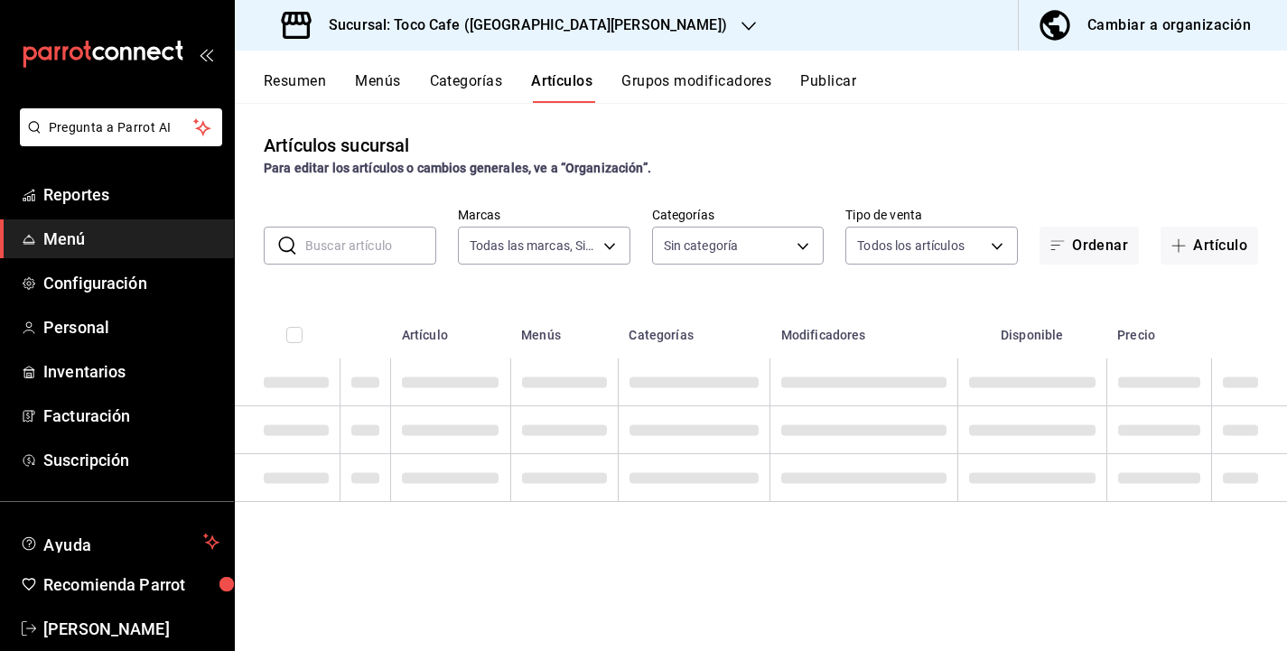
type input "fdea7fe2-7329-4e81-9849-ffa9d0970793"
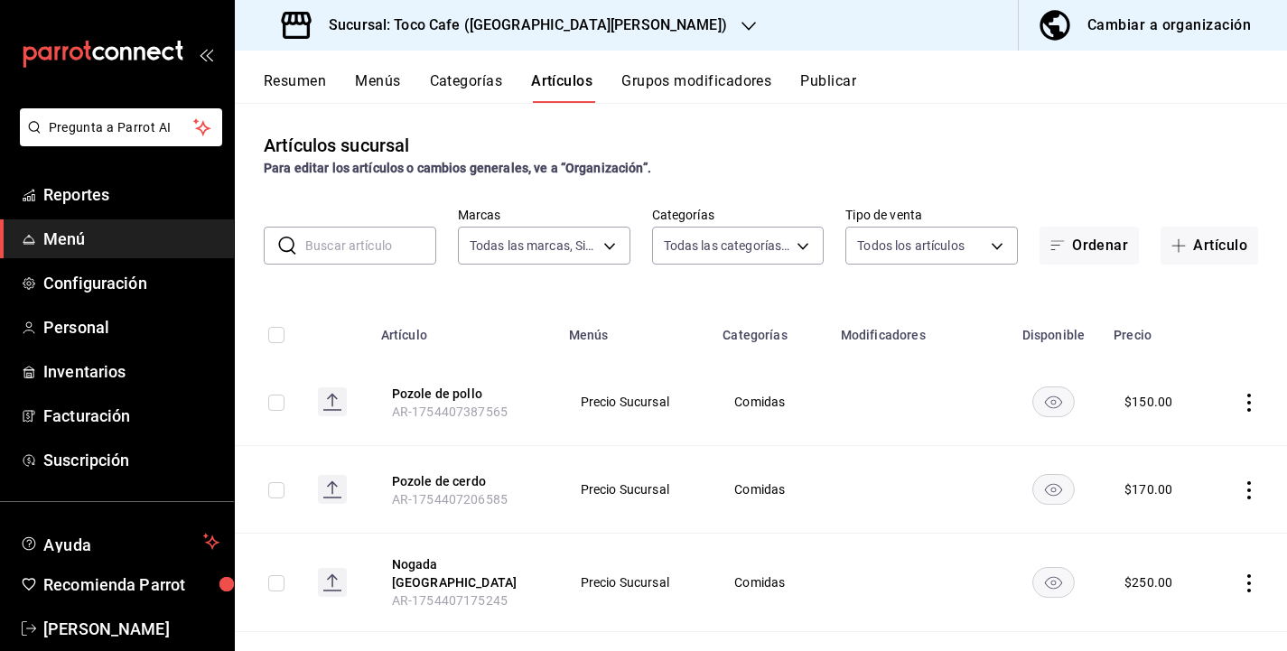
type input "1900a4aa-1fd2-4908-b363-8072e556526e,1f15949a-e33d-4fa8-be03-64aead229ede,3f693…"
click at [330, 241] on input "text" at bounding box center [370, 246] width 131 height 36
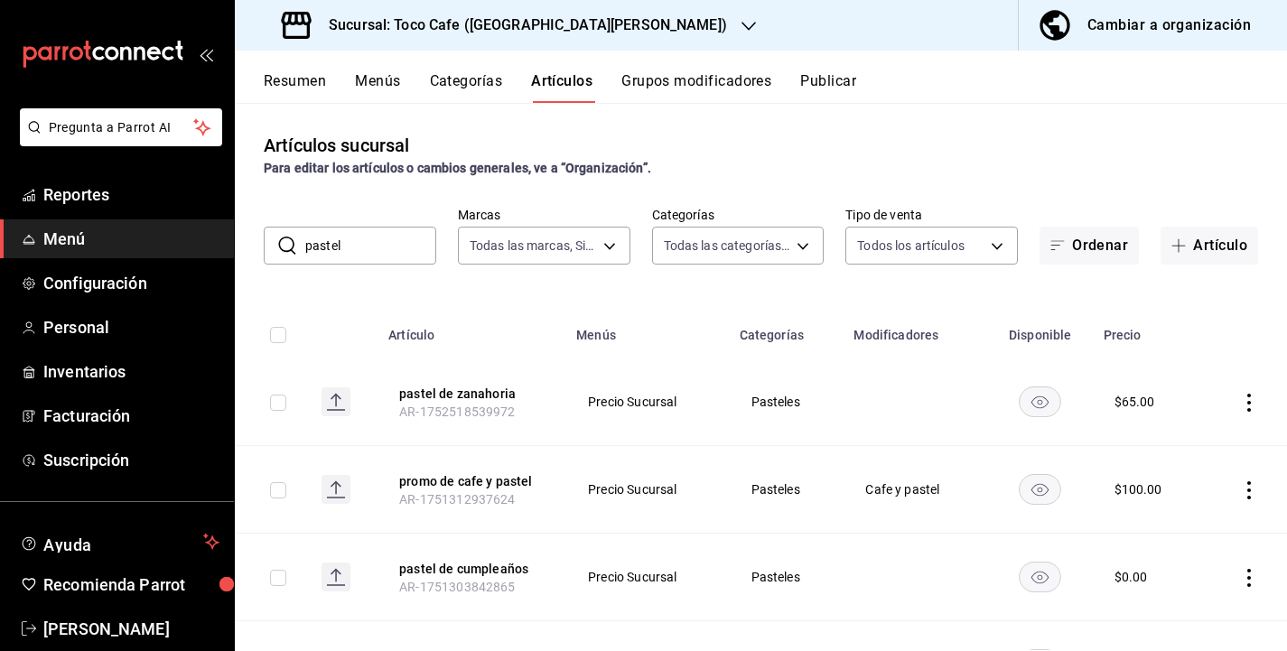
drag, startPoint x: 352, startPoint y: 250, endPoint x: 265, endPoint y: 243, distance: 87.9
click at [265, 243] on div "​ pastel ​" at bounding box center [350, 246] width 173 height 38
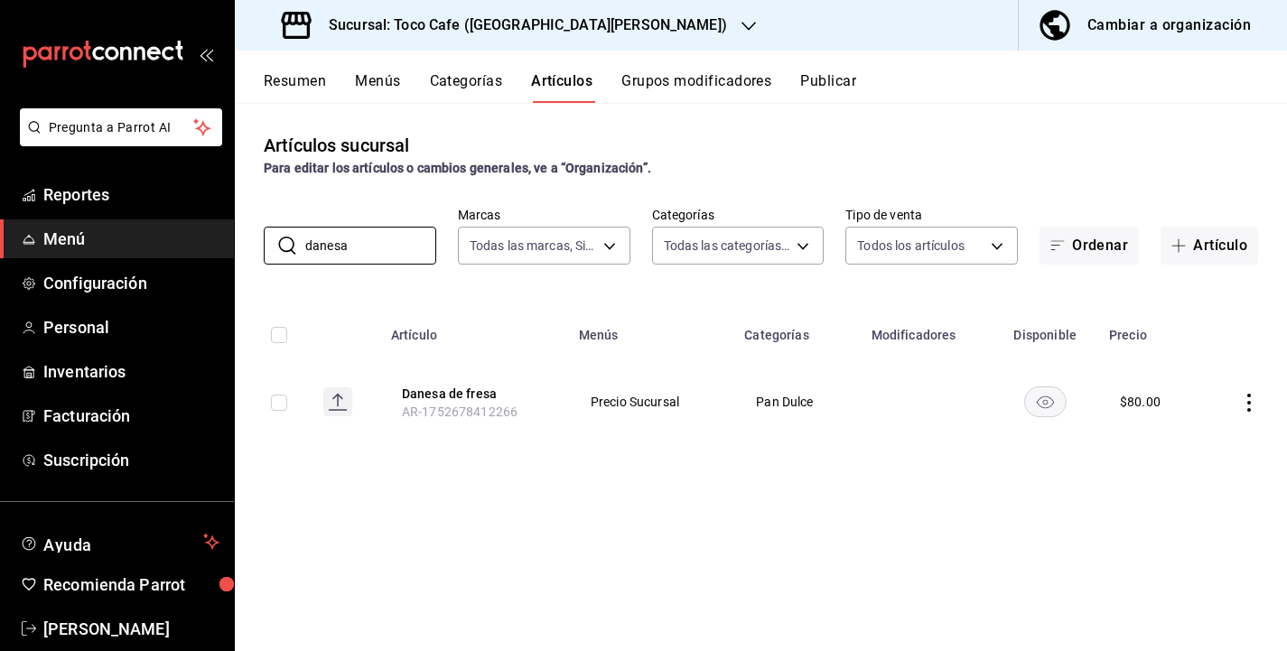
drag, startPoint x: 370, startPoint y: 245, endPoint x: 221, endPoint y: 237, distance: 149.3
click at [221, 237] on div "Pregunta a Parrot AI Reportes Menú Configuración Personal Inventarios Facturaci…" at bounding box center [643, 325] width 1287 height 651
type input "galleta"
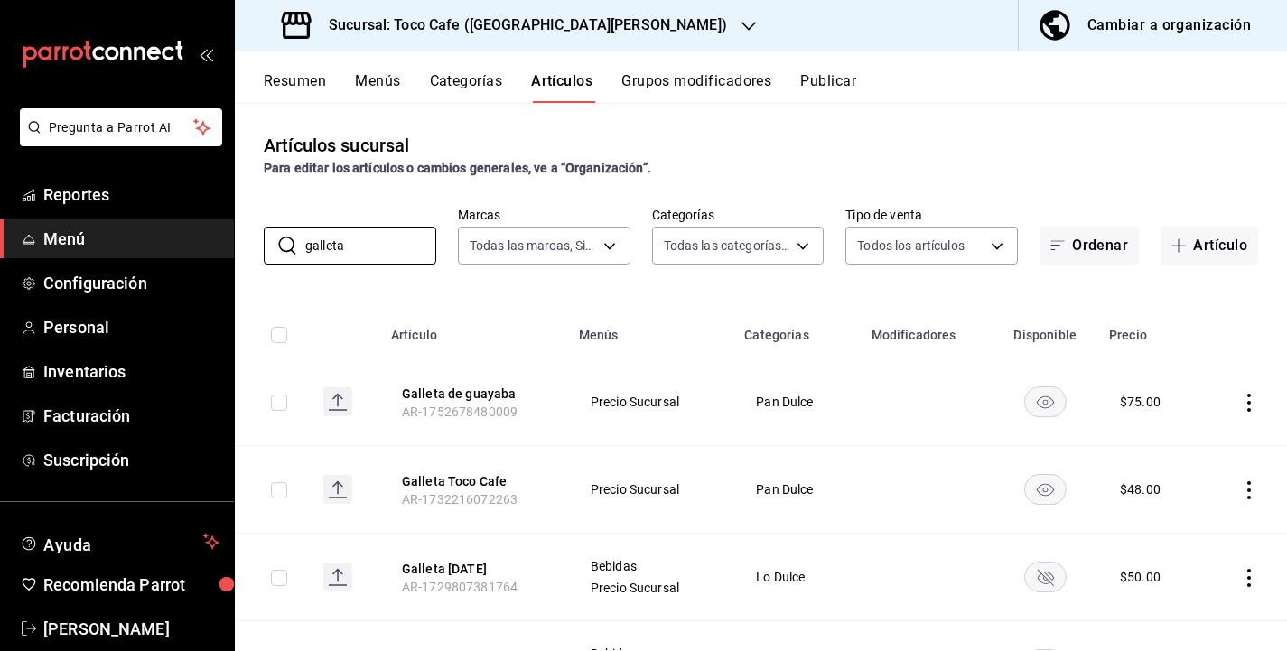
click at [221, 237] on link "Menú" at bounding box center [117, 239] width 234 height 39
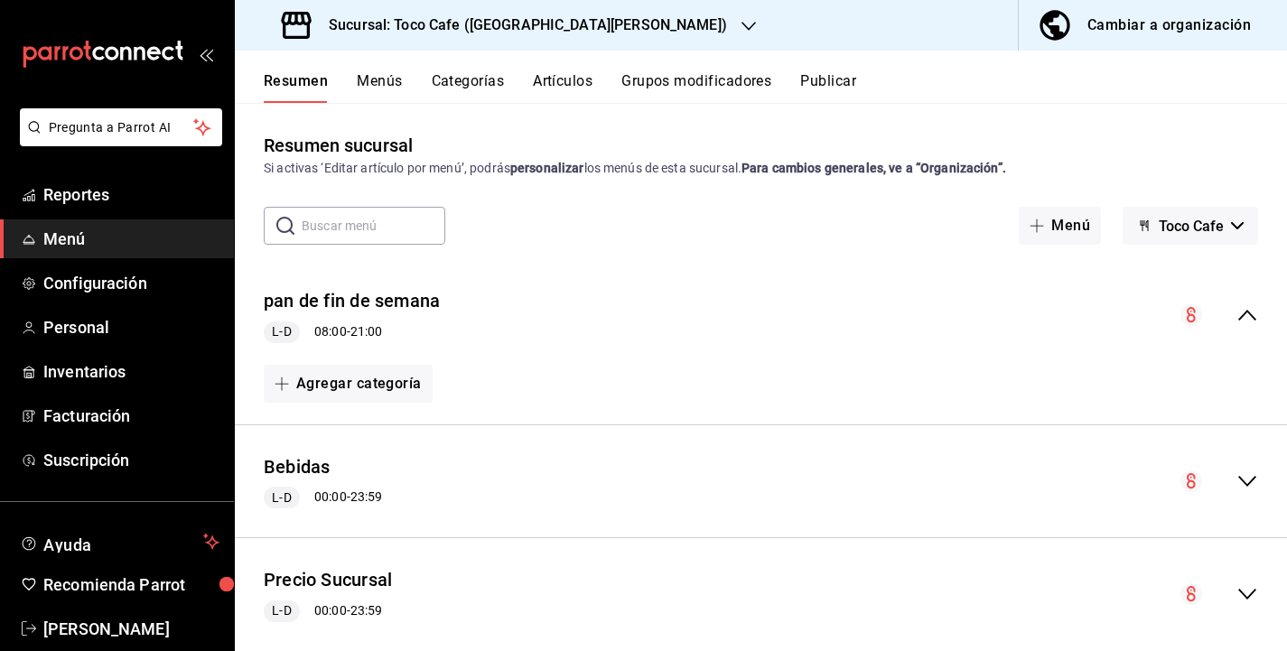
click at [557, 79] on button "Artículos" at bounding box center [563, 87] width 60 height 31
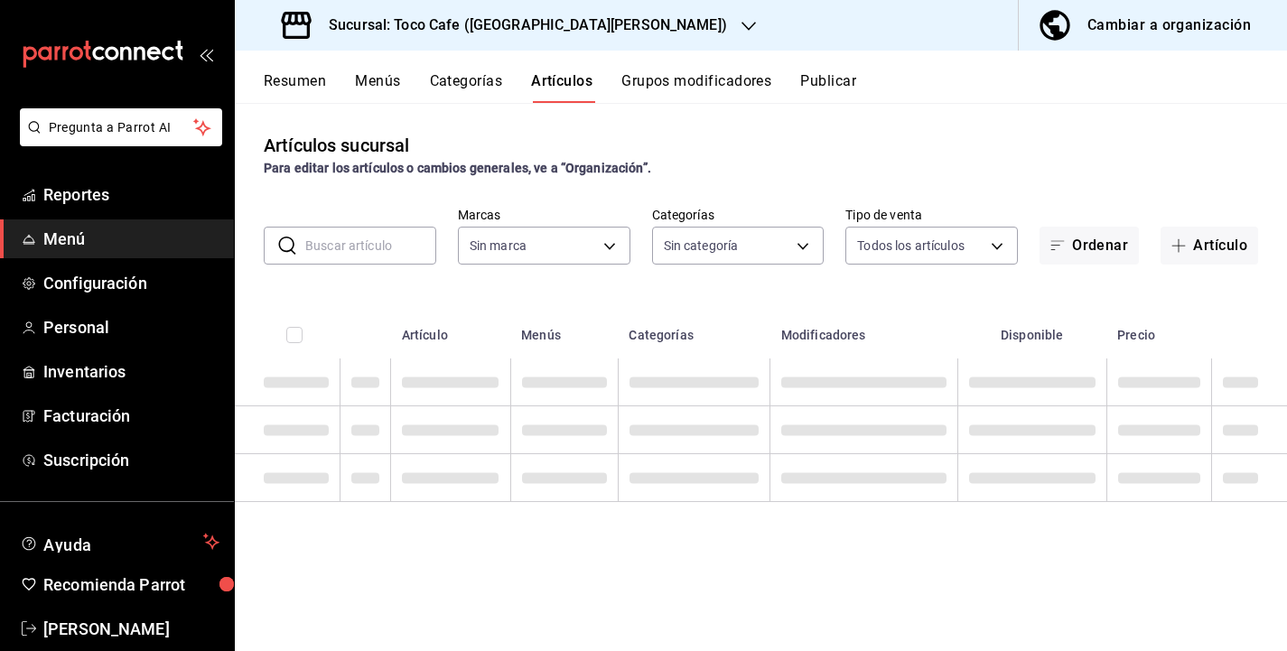
type input "1900a4aa-1fd2-4908-b363-8072e556526e,1f15949a-e33d-4fa8-be03-64aead229ede,3f693…"
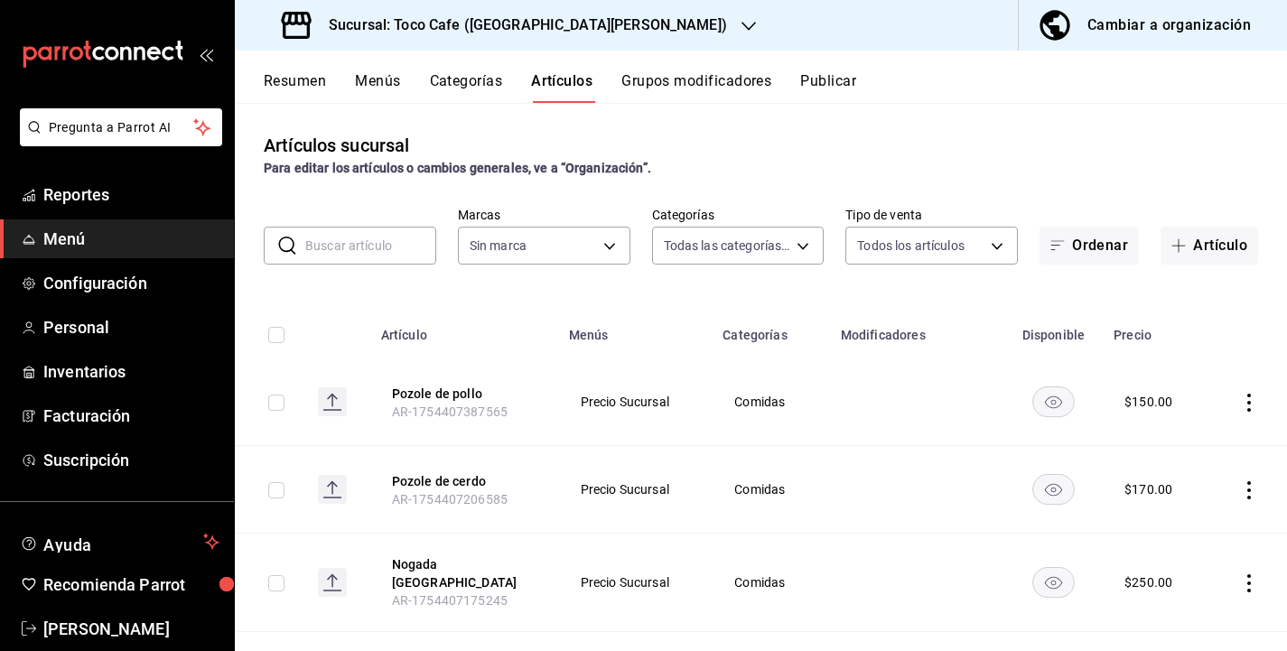
type input "fdea7fe2-7329-4e81-9849-ffa9d0970793"
click at [335, 247] on input "text" at bounding box center [370, 246] width 131 height 36
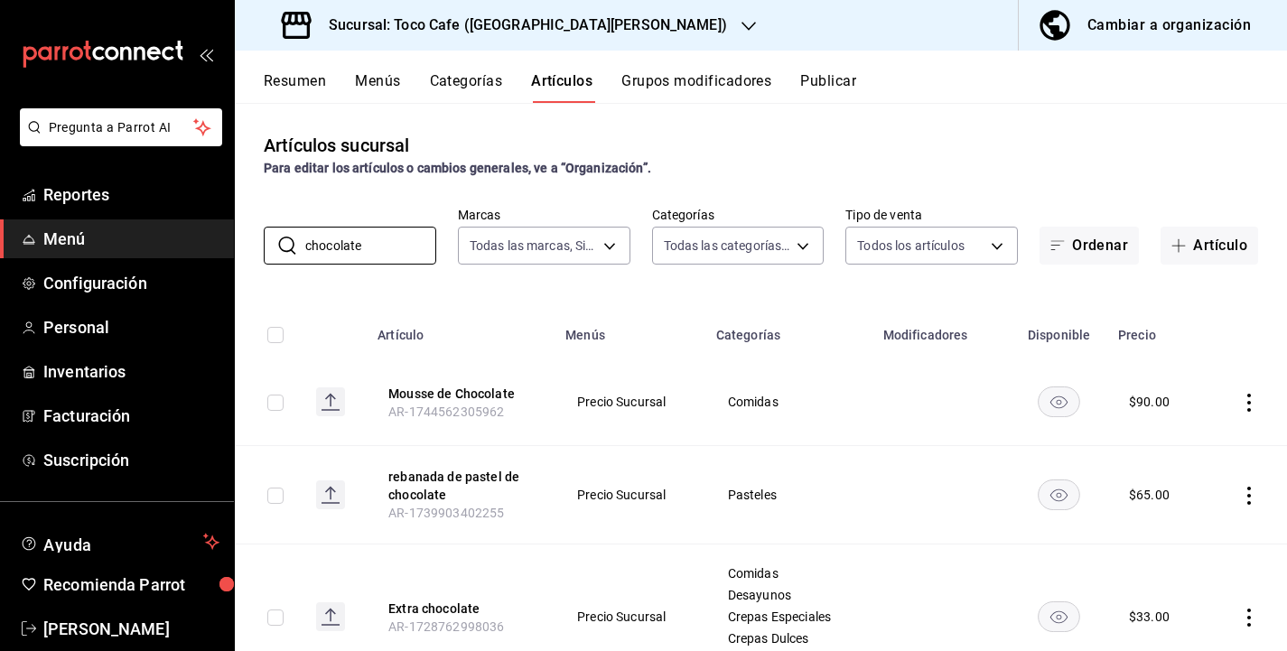
click at [500, 312] on th "Artículo" at bounding box center [461, 330] width 188 height 58
drag, startPoint x: 397, startPoint y: 238, endPoint x: 260, endPoint y: 233, distance: 136.5
click at [260, 233] on div "​ chocolate ​ Marcas Todas las marcas, Sin marca fdea7fe2-7329-4e81-9849-ffa9d0…" at bounding box center [761, 236] width 1052 height 58
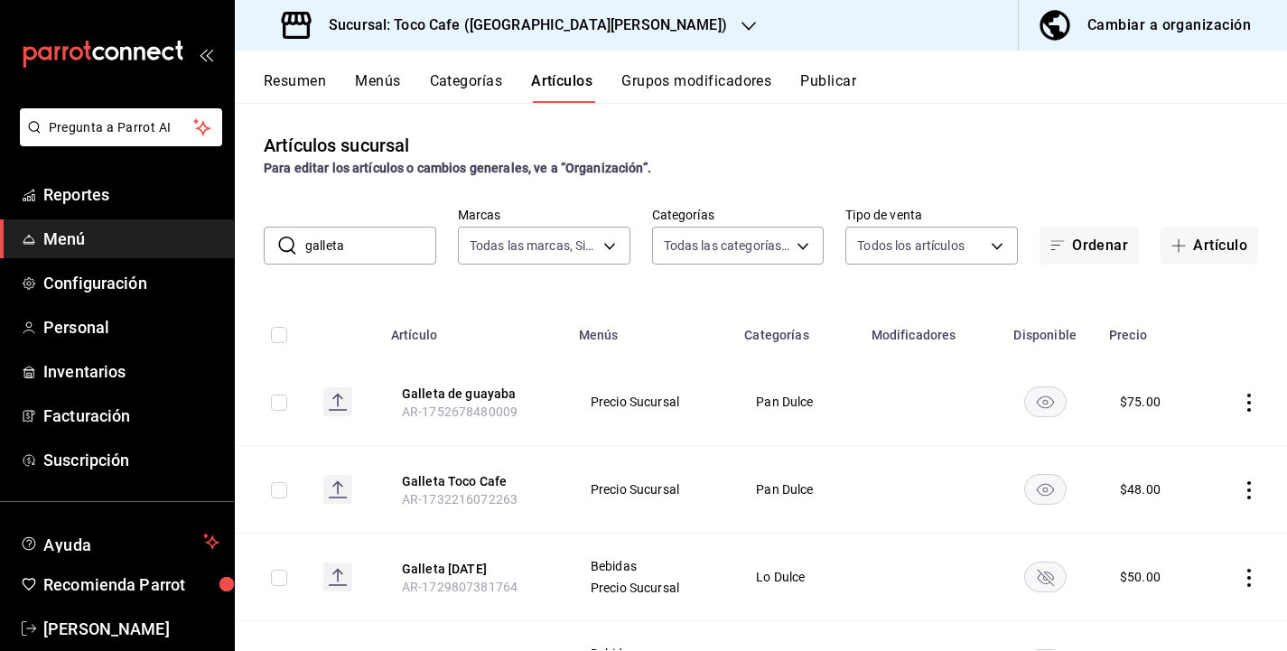
click at [501, 295] on div "Artículos sucursal Para editar los artículos o cambios generales, ve a “Organiz…" at bounding box center [761, 376] width 1052 height 547
drag, startPoint x: 349, startPoint y: 248, endPoint x: 198, endPoint y: 239, distance: 151.1
click at [198, 239] on div "Pregunta a Parrot AI Reportes Menú Configuración Personal Inventarios Facturaci…" at bounding box center [643, 325] width 1287 height 651
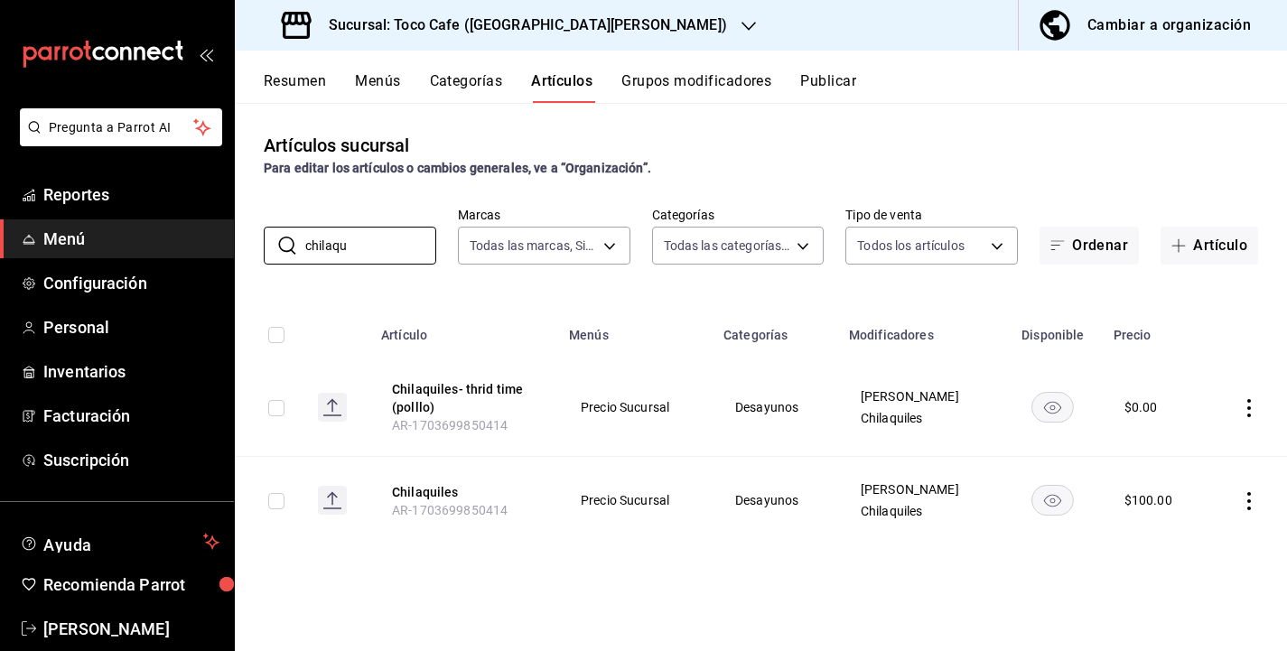
drag, startPoint x: 360, startPoint y: 240, endPoint x: 253, endPoint y: 238, distance: 107.5
click at [253, 240] on div "​ chilaqu ​ Marcas Todas las marcas, Sin marca fdea7fe2-7329-4e81-9849-ffa9d097…" at bounding box center [761, 236] width 1052 height 58
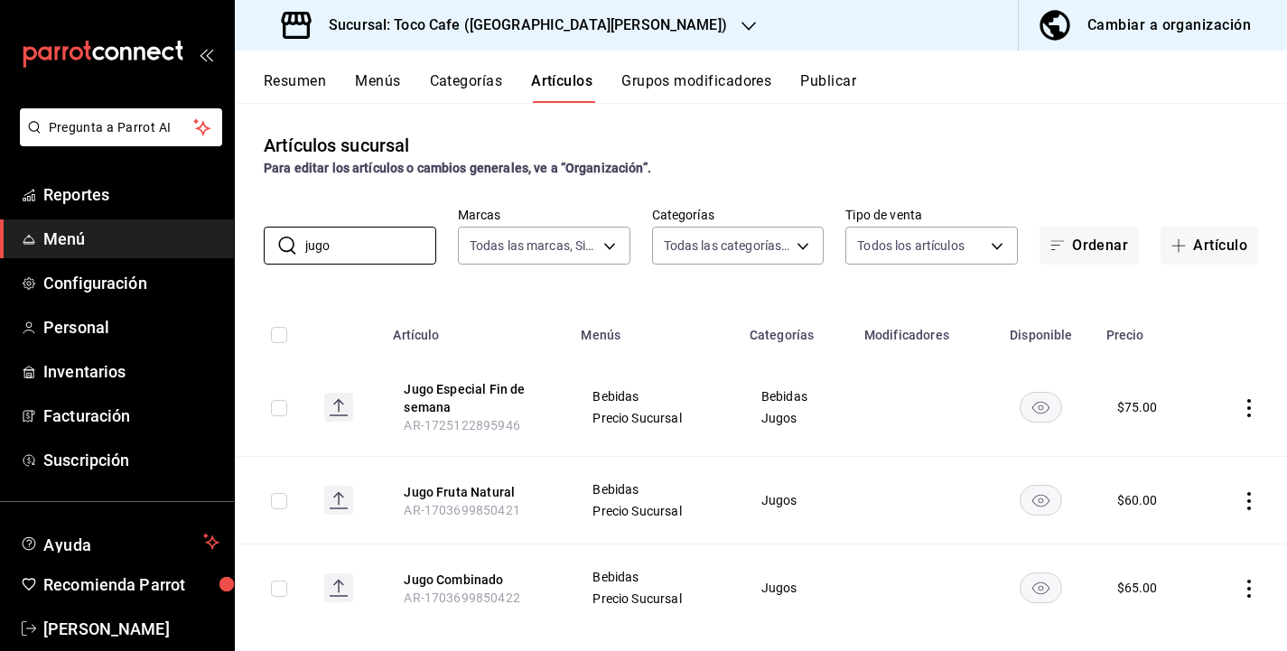
click at [427, 309] on th "Artículo" at bounding box center [476, 330] width 188 height 58
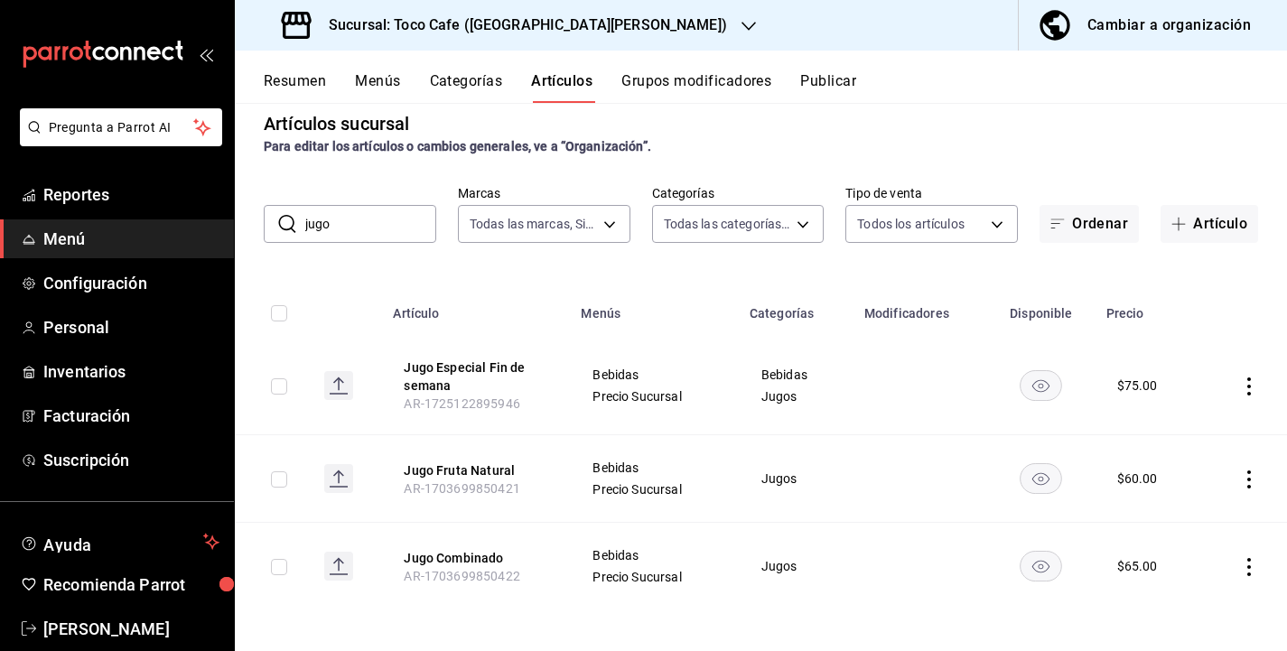
scroll to position [24, 0]
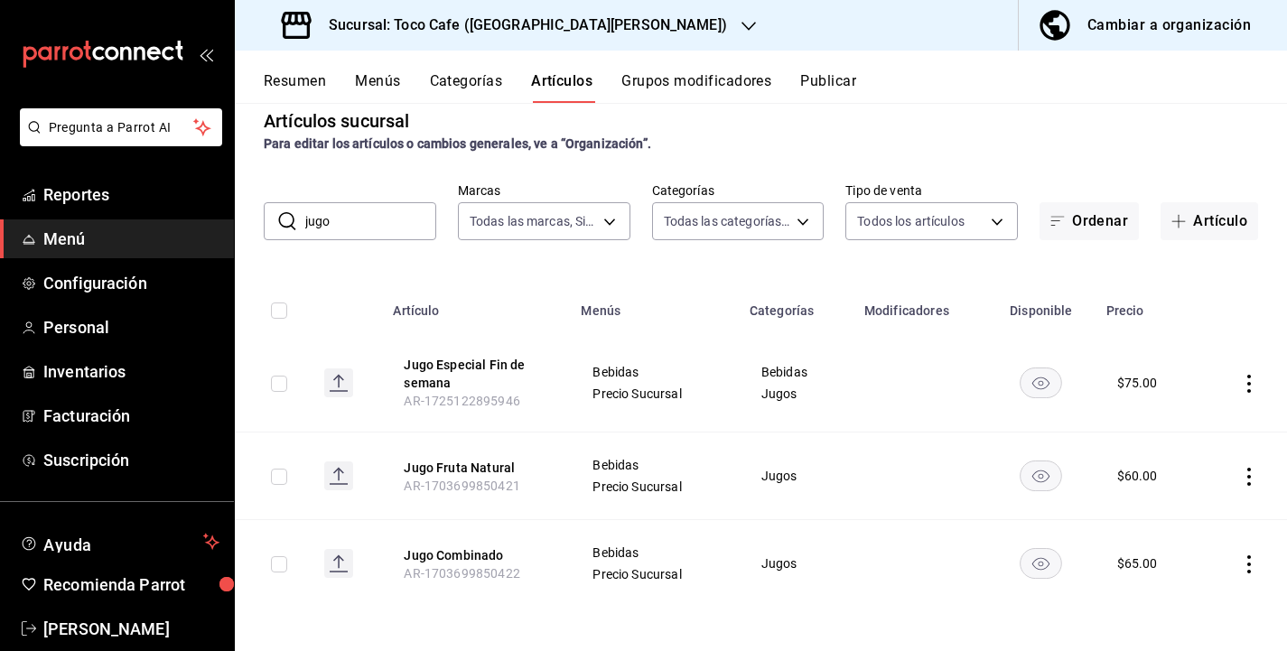
drag, startPoint x: 333, startPoint y: 219, endPoint x: 285, endPoint y: 218, distance: 48.8
click at [285, 218] on div "​ jugo ​" at bounding box center [350, 221] width 173 height 38
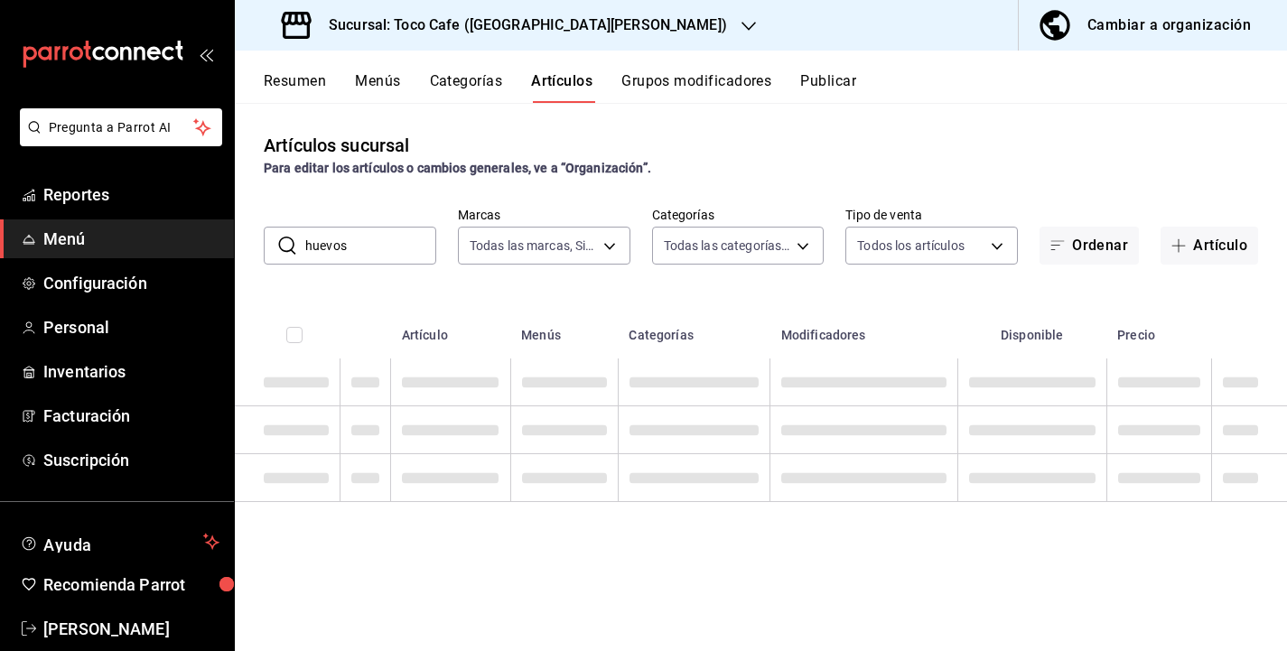
scroll to position [0, 0]
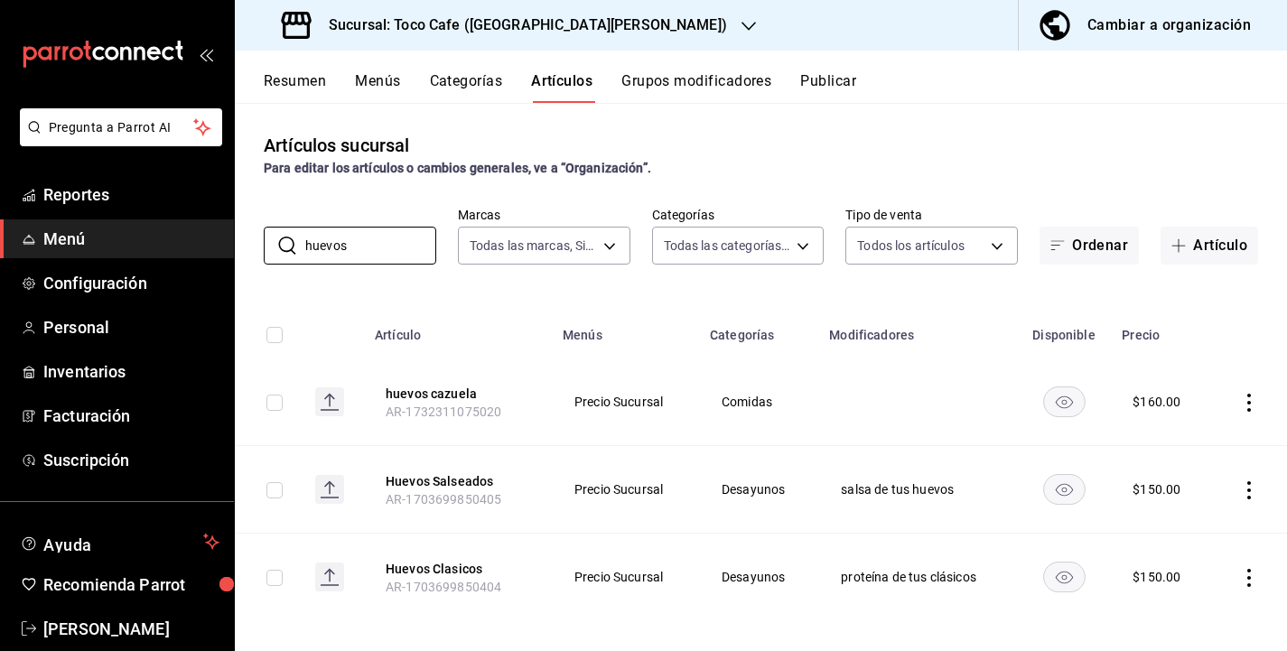
click at [538, 287] on div "Artículos sucursal Para editar los artículos o cambios generales, ve a “Organiz…" at bounding box center [761, 376] width 1052 height 547
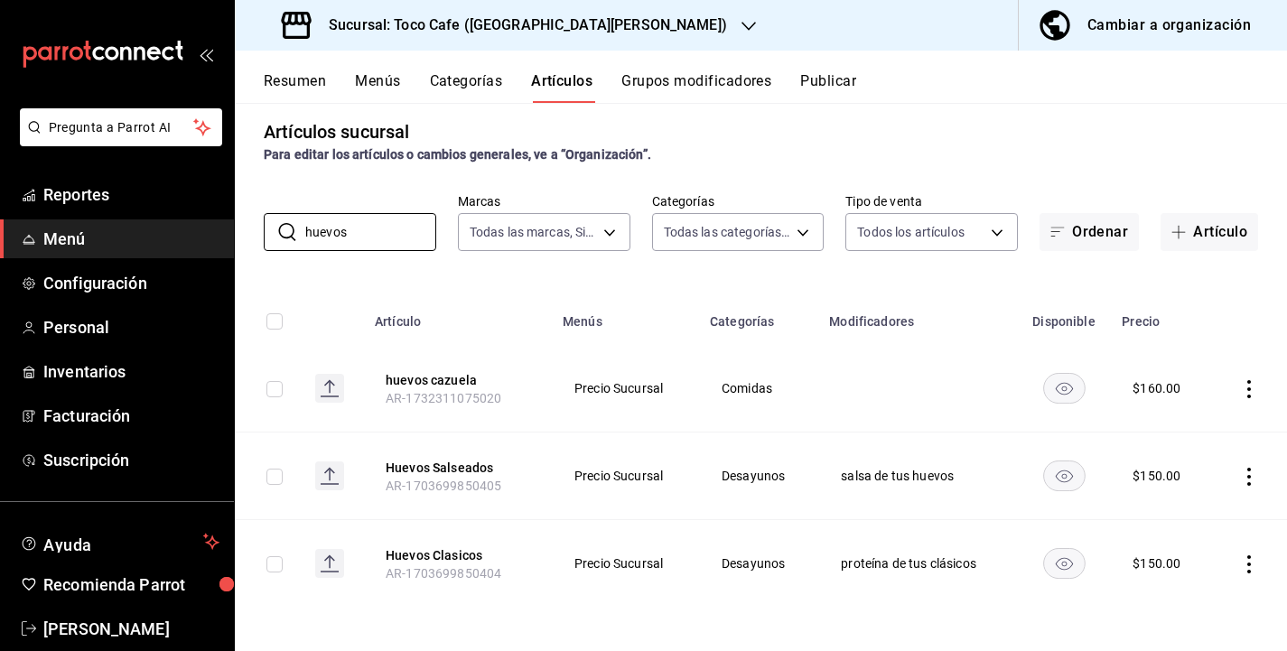
drag, startPoint x: 382, startPoint y: 229, endPoint x: 225, endPoint y: 225, distance: 157.2
click at [224, 225] on div "Pregunta a Parrot AI Reportes Menú Configuración Personal Inventarios Facturaci…" at bounding box center [643, 325] width 1287 height 651
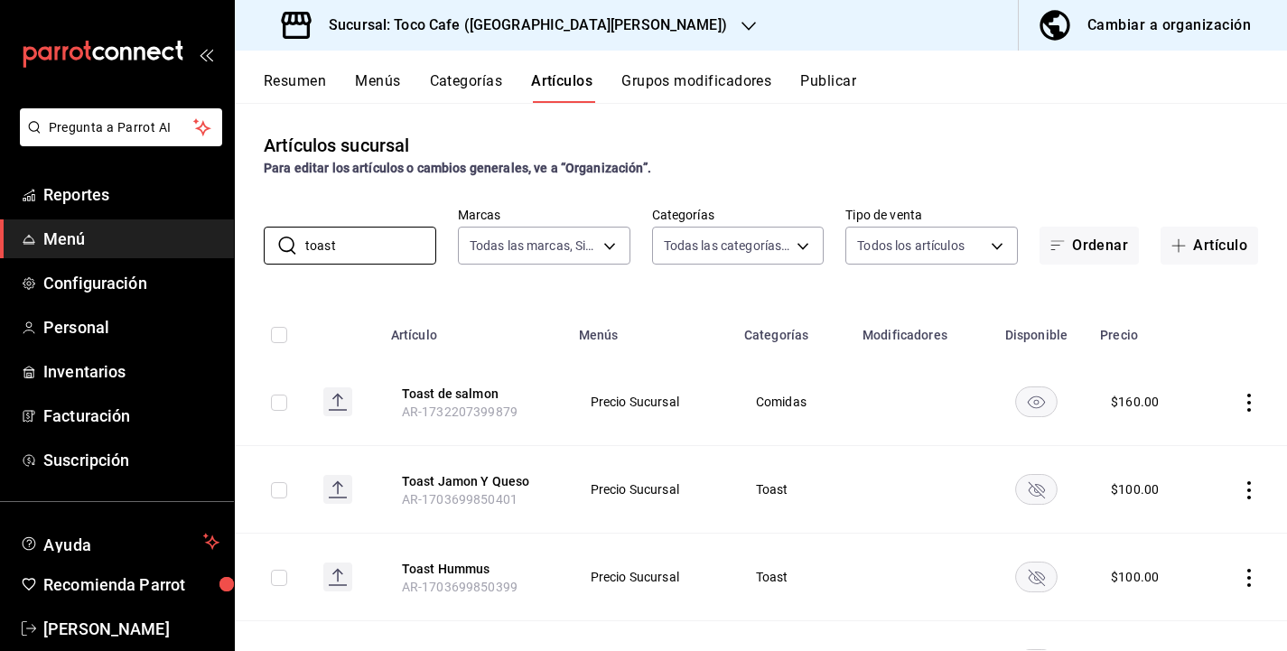
click at [1250, 309] on th at bounding box center [1244, 330] width 85 height 58
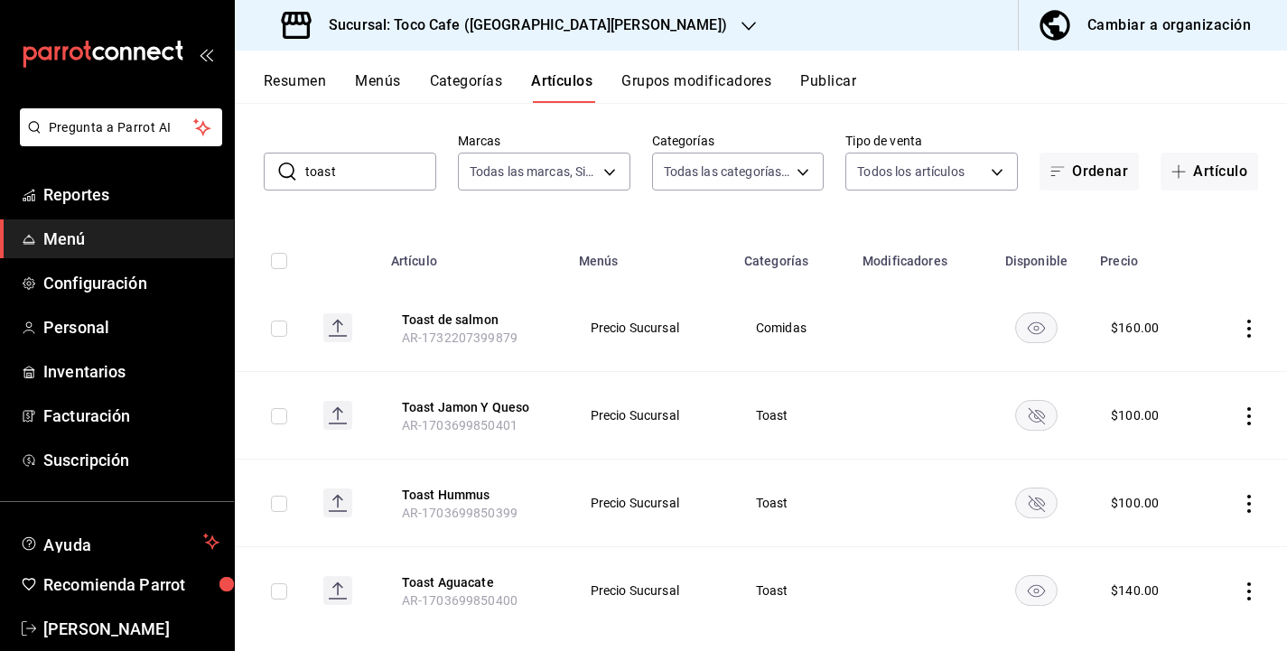
scroll to position [101, 0]
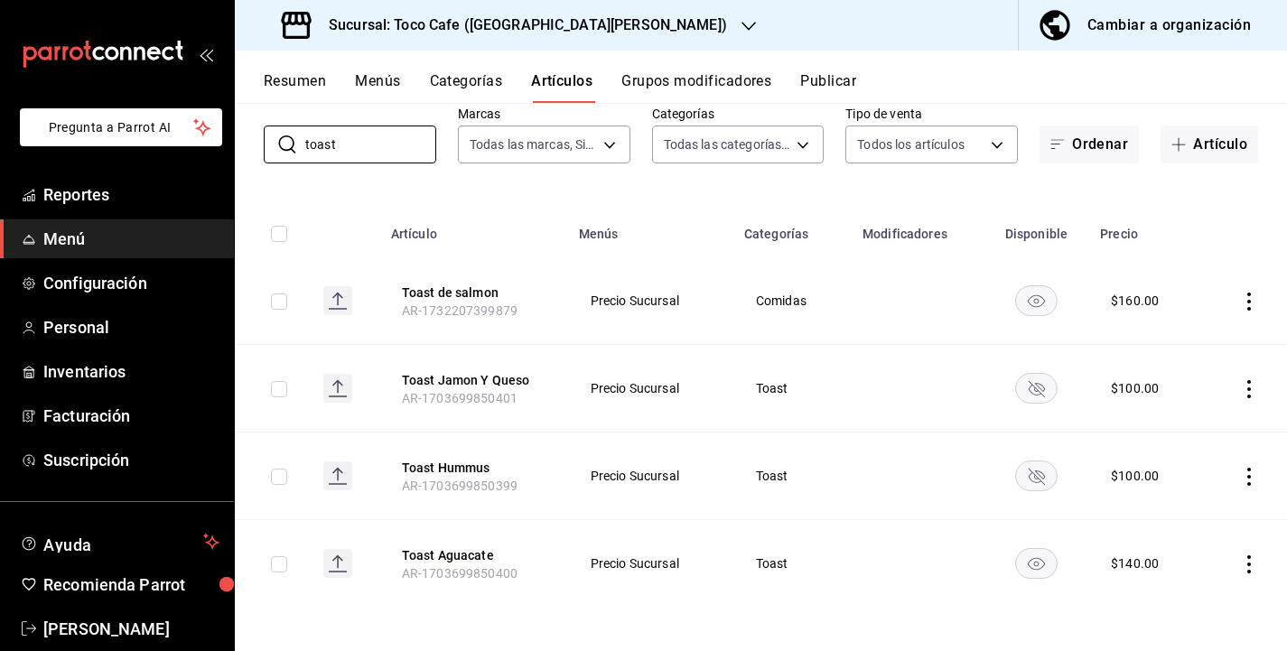
drag, startPoint x: 357, startPoint y: 146, endPoint x: 200, endPoint y: 146, distance: 157.2
click at [200, 146] on div "Pregunta a Parrot AI Reportes Menú Configuración Personal Inventarios Facturaci…" at bounding box center [643, 325] width 1287 height 651
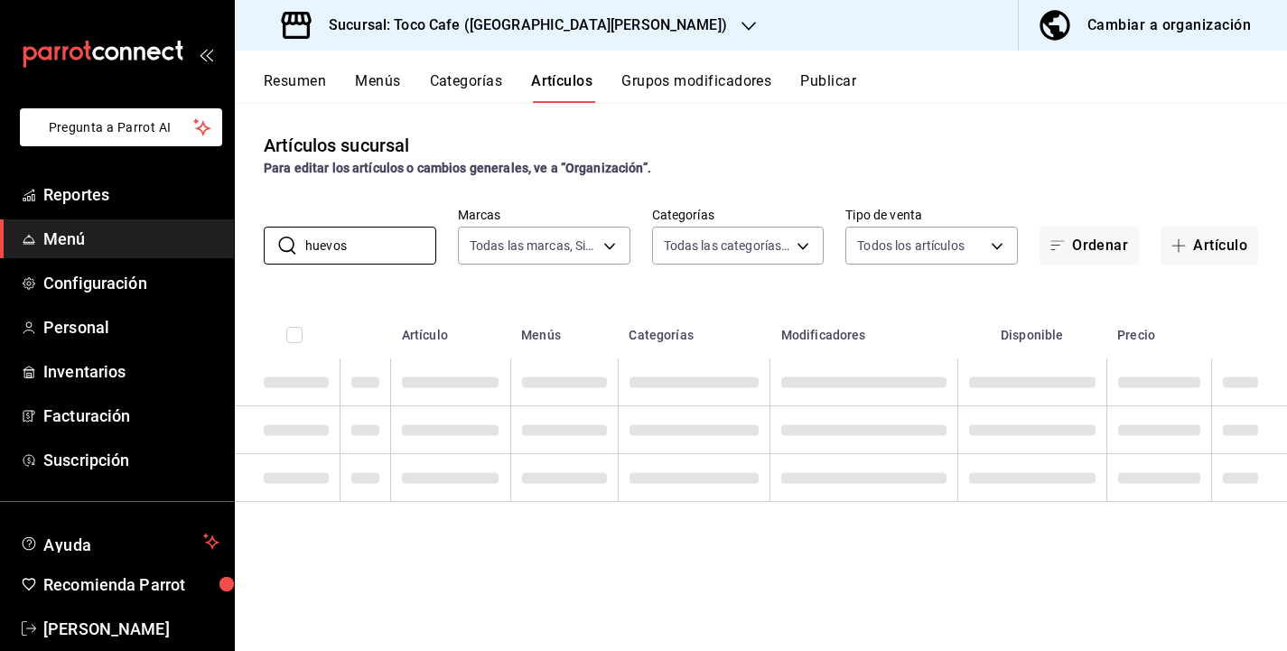
scroll to position [0, 0]
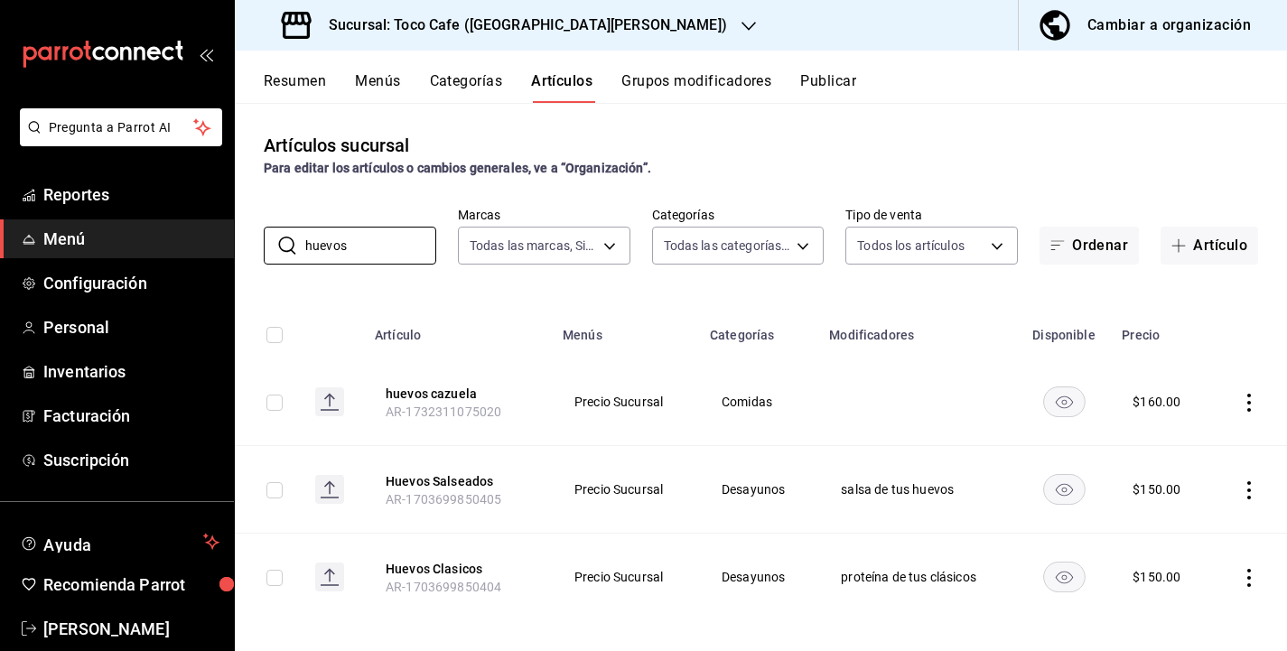
drag, startPoint x: 362, startPoint y: 261, endPoint x: 262, endPoint y: 236, distance: 103.4
click at [262, 236] on div "​ huevos ​ Marcas Todas las marcas, Sin marca fdea7fe2-7329-4e81-9849-ffa9d0970…" at bounding box center [761, 236] width 1052 height 58
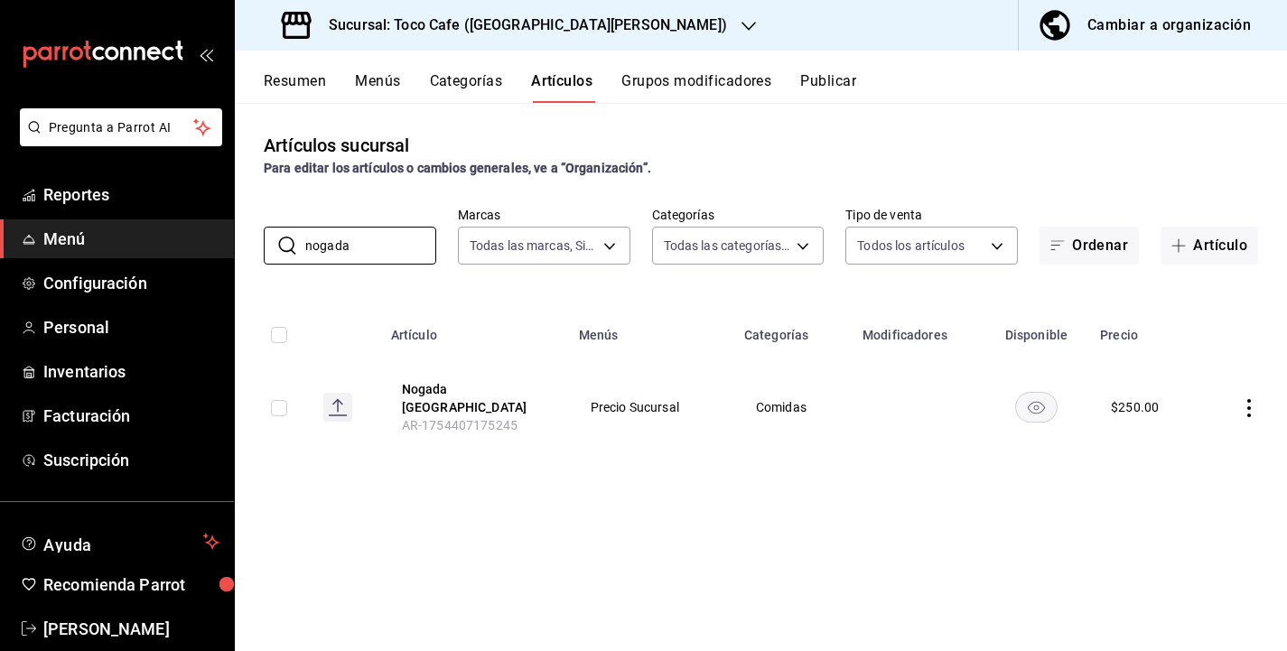
drag, startPoint x: 383, startPoint y: 254, endPoint x: 254, endPoint y: 245, distance: 129.5
click at [254, 245] on div "​ nogada ​ Marcas Todas las marcas, Sin marca fdea7fe2-7329-4e81-9849-ffa9d0970…" at bounding box center [761, 236] width 1052 height 58
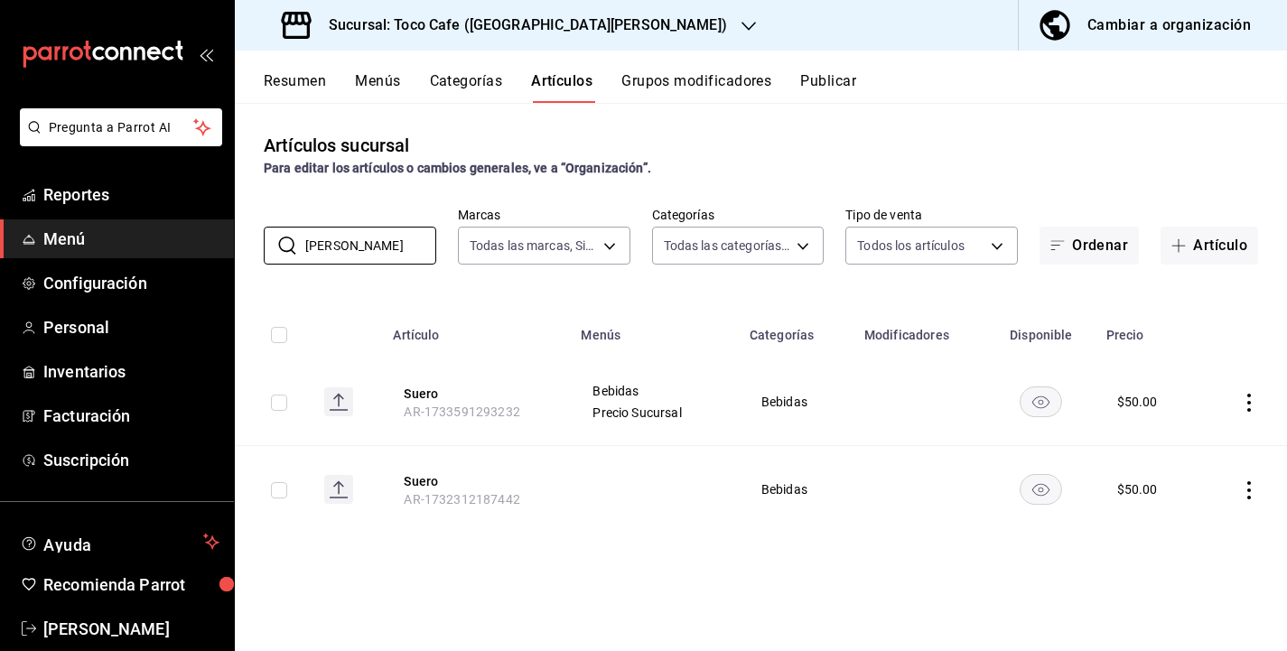
drag, startPoint x: 360, startPoint y: 238, endPoint x: 239, endPoint y: 238, distance: 120.1
click at [239, 238] on div "​ [PERSON_NAME] ​ Marcas Todas las marcas, Sin marca fdea7fe2-7329-4e81-9849-ff…" at bounding box center [761, 236] width 1052 height 58
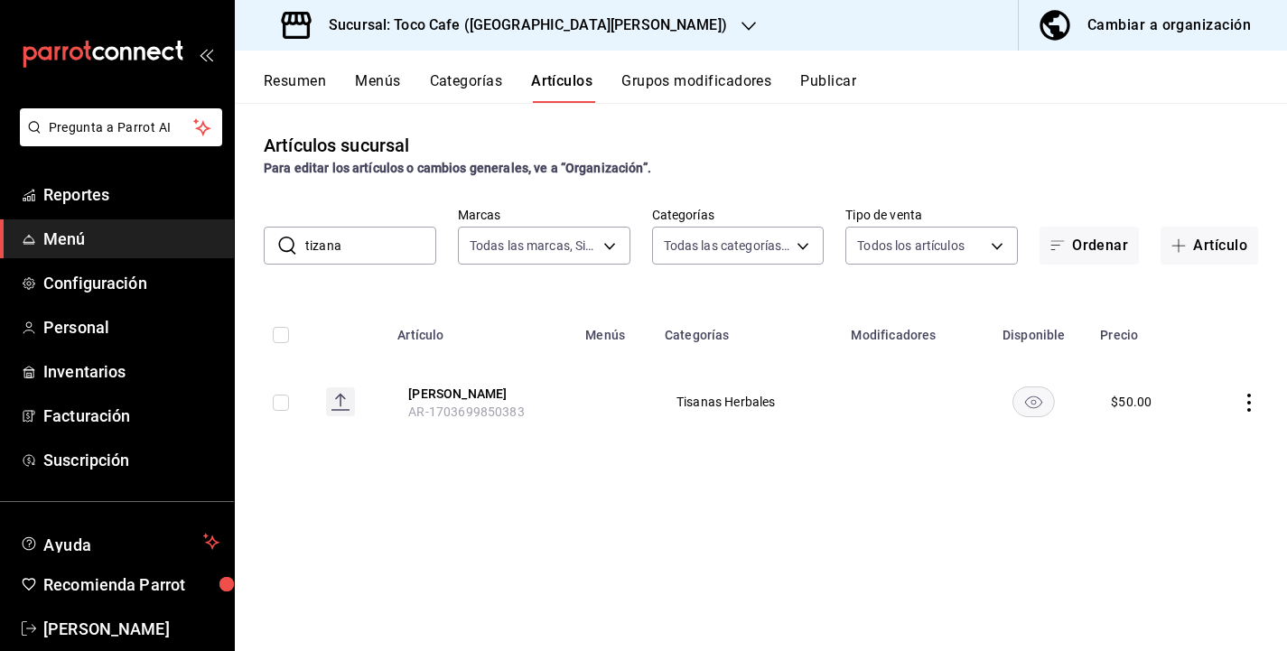
drag, startPoint x: 360, startPoint y: 247, endPoint x: 267, endPoint y: 246, distance: 93.0
click at [267, 246] on div "​ tizana ​" at bounding box center [350, 246] width 173 height 38
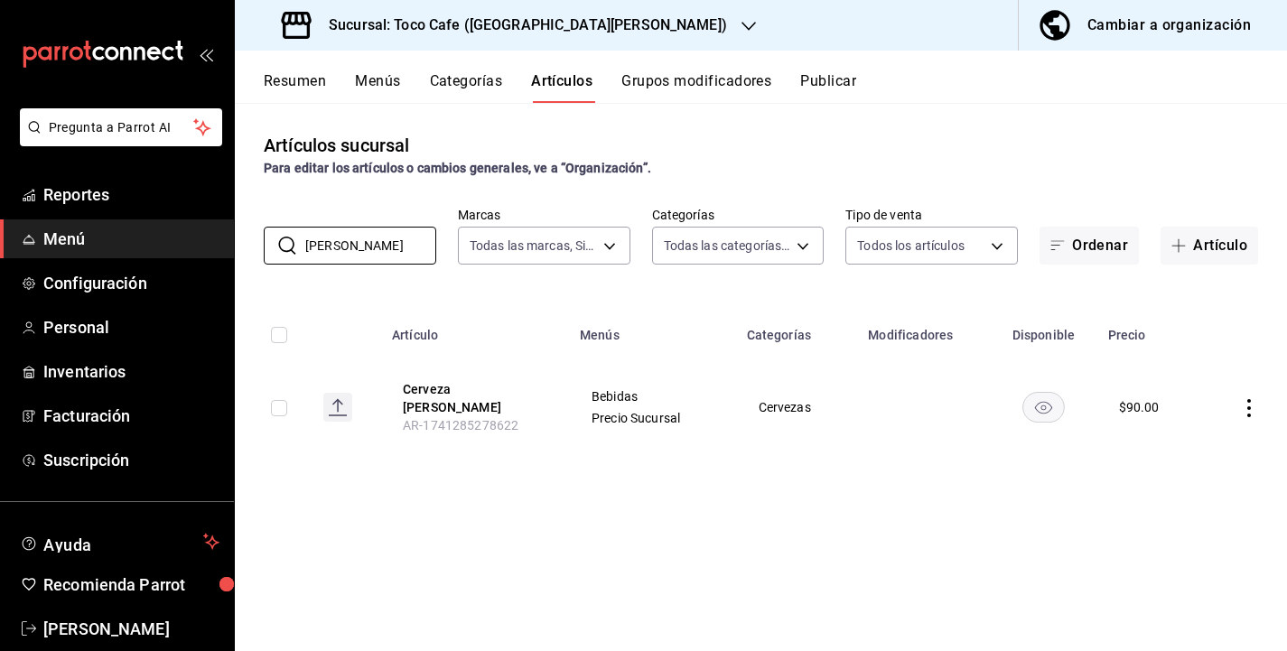
drag, startPoint x: 364, startPoint y: 248, endPoint x: 209, endPoint y: 245, distance: 155.4
click at [209, 245] on div "Pregunta a Parrot AI Reportes Menú Configuración Personal Inventarios Facturaci…" at bounding box center [643, 325] width 1287 height 651
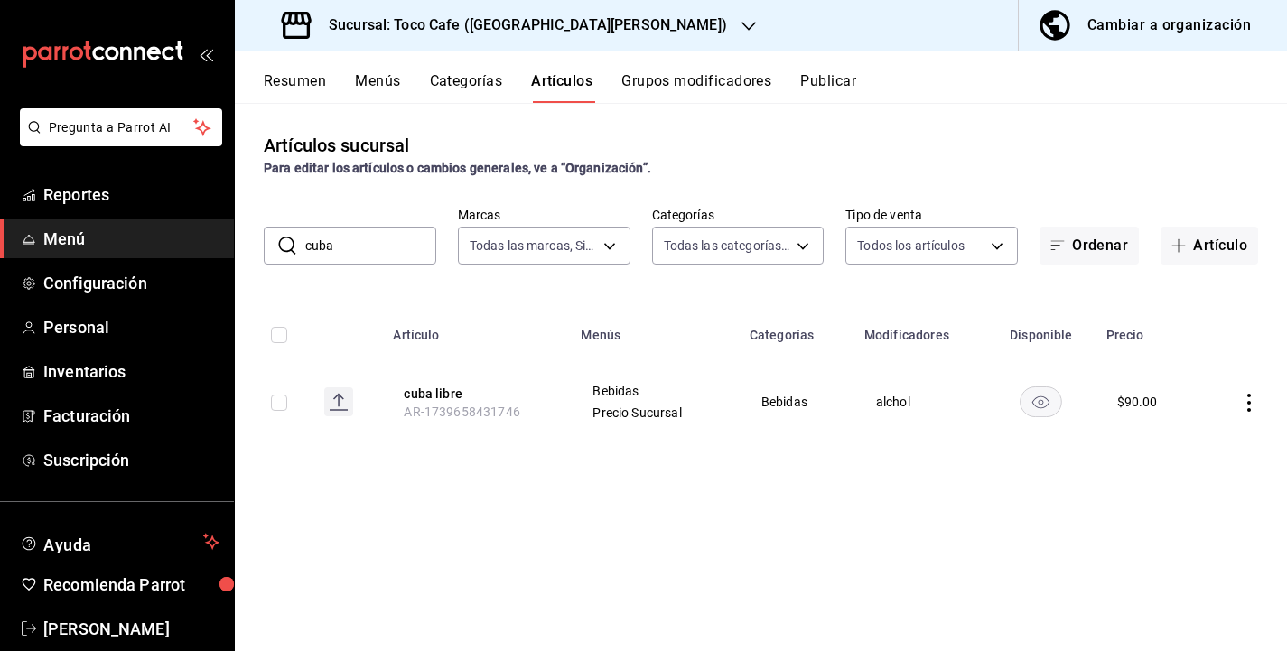
drag, startPoint x: 378, startPoint y: 253, endPoint x: 286, endPoint y: 241, distance: 92.9
click at [285, 242] on div "​ [GEOGRAPHIC_DATA] ​" at bounding box center [350, 246] width 173 height 38
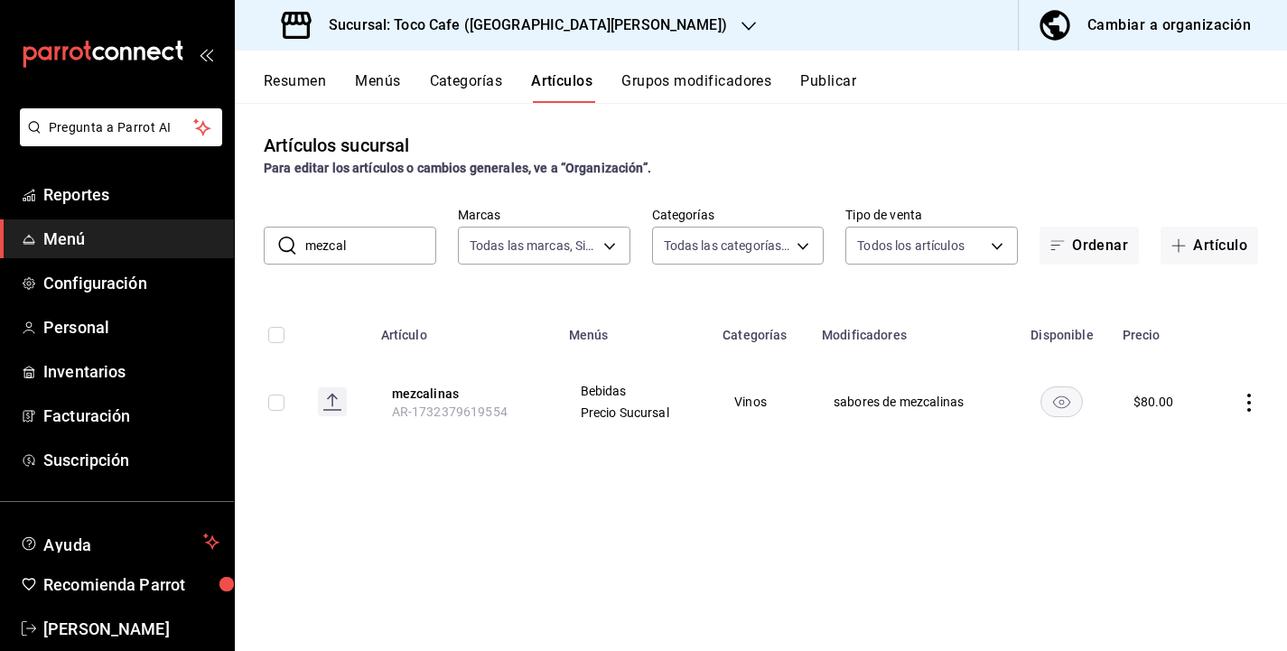
drag, startPoint x: 369, startPoint y: 232, endPoint x: 284, endPoint y: 247, distance: 87.0
click at [276, 247] on div "​ mezcal ​" at bounding box center [350, 246] width 173 height 38
drag, startPoint x: 357, startPoint y: 248, endPoint x: 285, endPoint y: 247, distance: 72.3
click at [285, 247] on div "​ mezcal ​" at bounding box center [350, 246] width 173 height 38
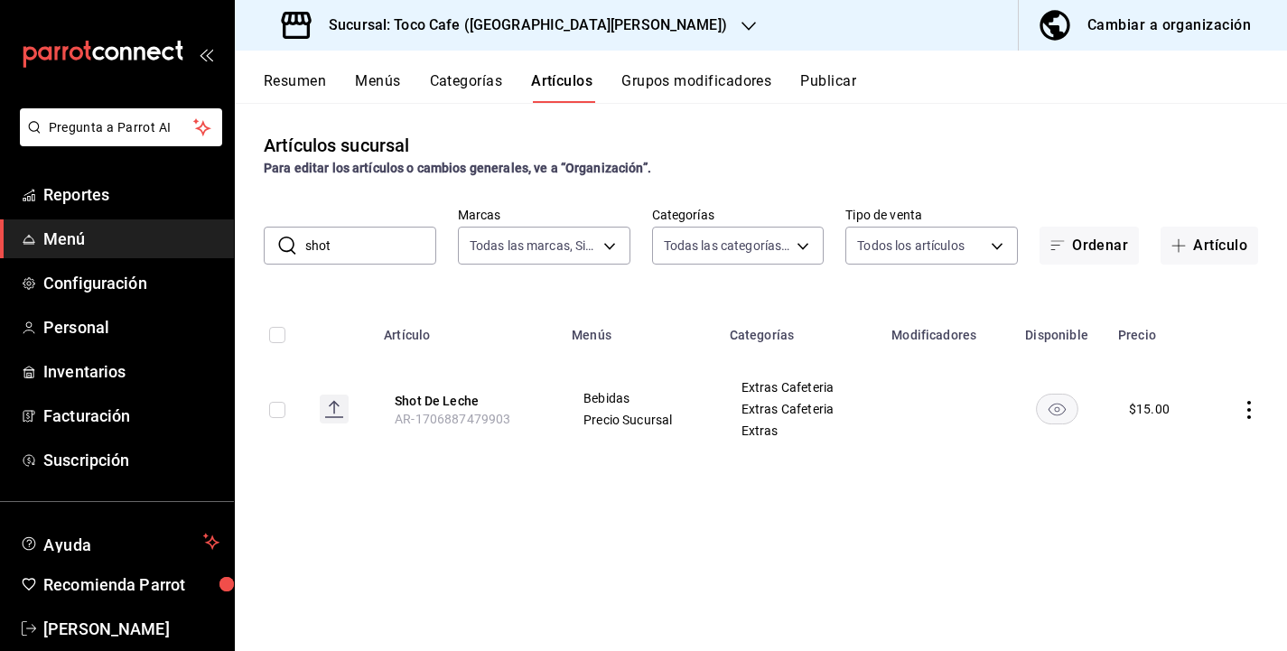
drag, startPoint x: 339, startPoint y: 247, endPoint x: 285, endPoint y: 242, distance: 53.5
click at [285, 242] on div "​ shot ​" at bounding box center [350, 246] width 173 height 38
type input "mezcal"
